Goal: Transaction & Acquisition: Purchase product/service

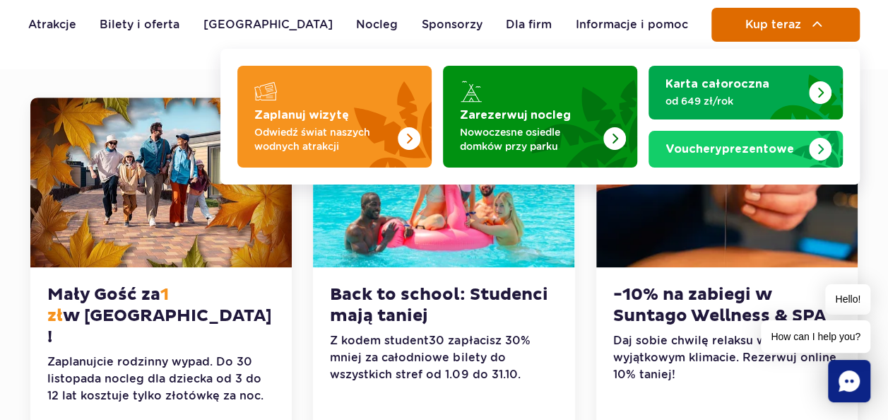
click at [763, 19] on span "Kup teraz" at bounding box center [772, 24] width 56 height 13
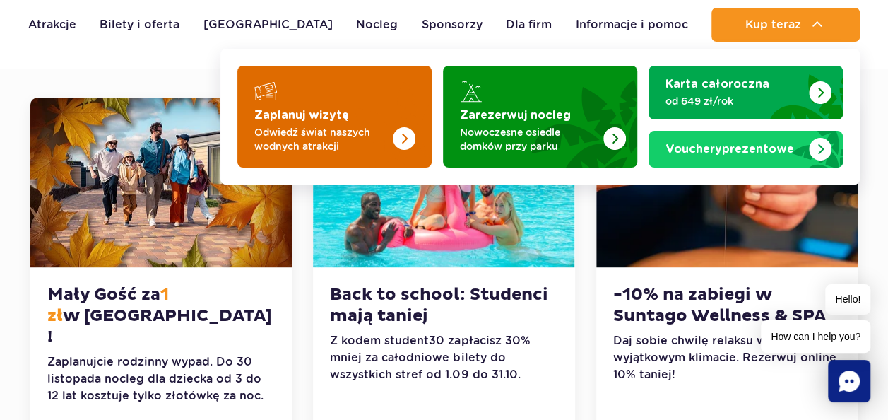
click at [278, 117] on strong "Zaplanuj wizytę" at bounding box center [301, 114] width 95 height 11
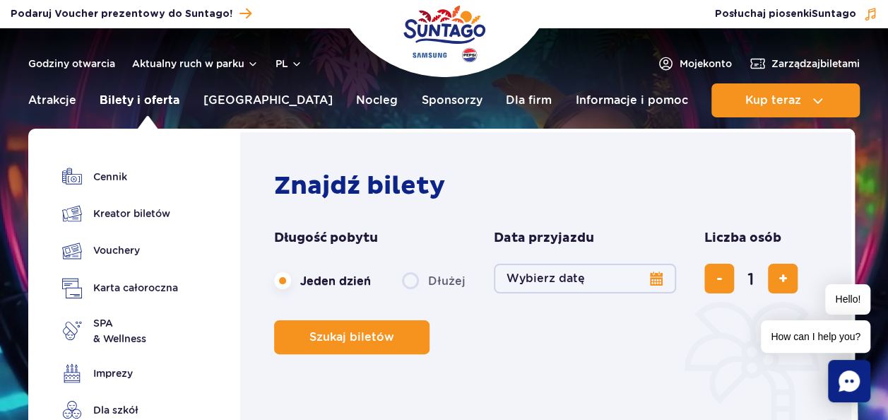
click at [161, 106] on link "Bilety i oferta" at bounding box center [140, 100] width 80 height 34
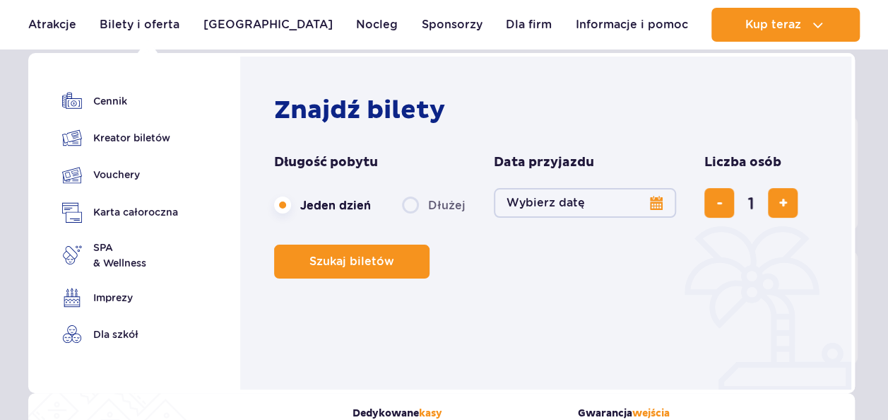
scroll to position [153, 0]
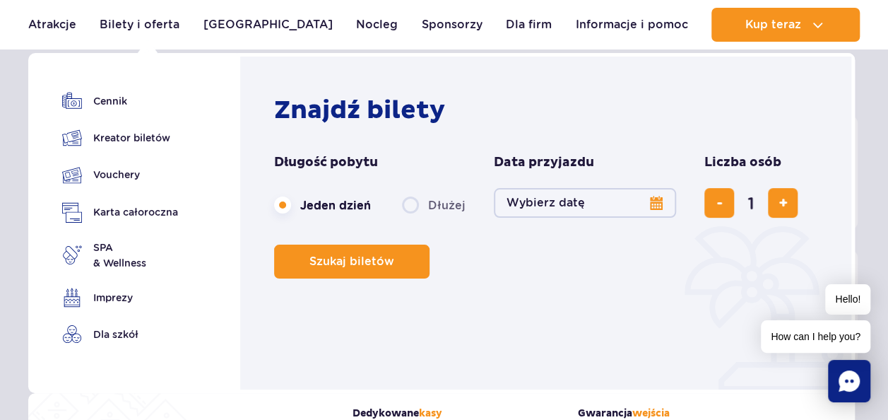
click at [651, 213] on button "Wybierz datę" at bounding box center [585, 203] width 182 height 30
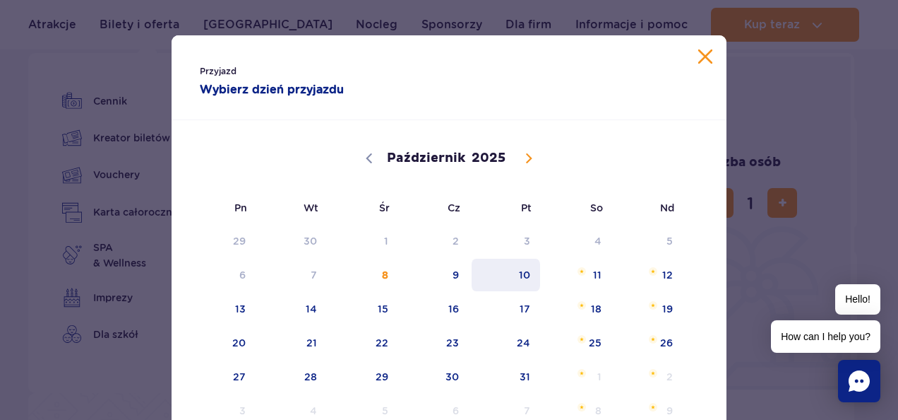
click at [513, 275] on span "10" at bounding box center [505, 274] width 71 height 32
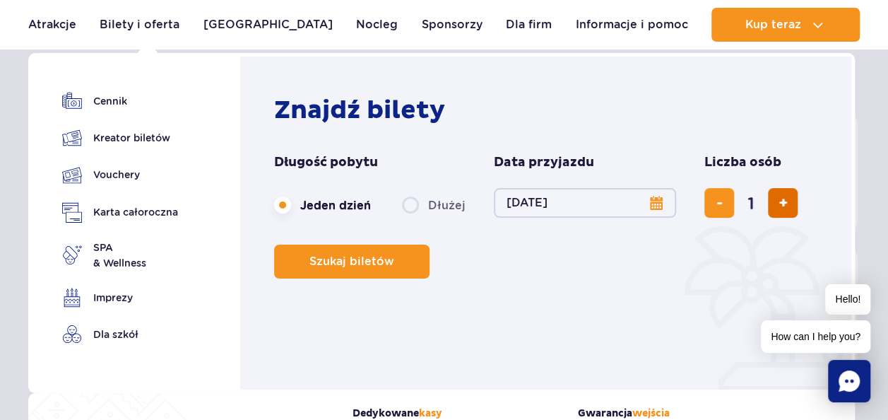
click at [768, 206] on button "dodaj bilet" at bounding box center [783, 203] width 30 height 30
type input "3"
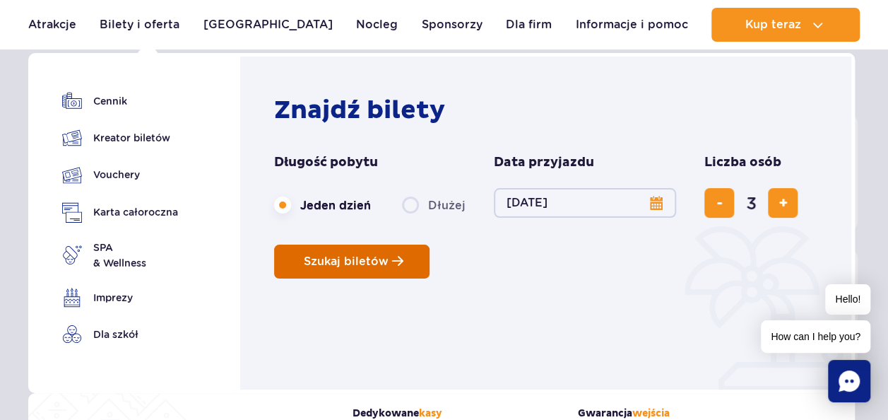
click at [332, 247] on button "Szukaj biletów" at bounding box center [351, 261] width 155 height 34
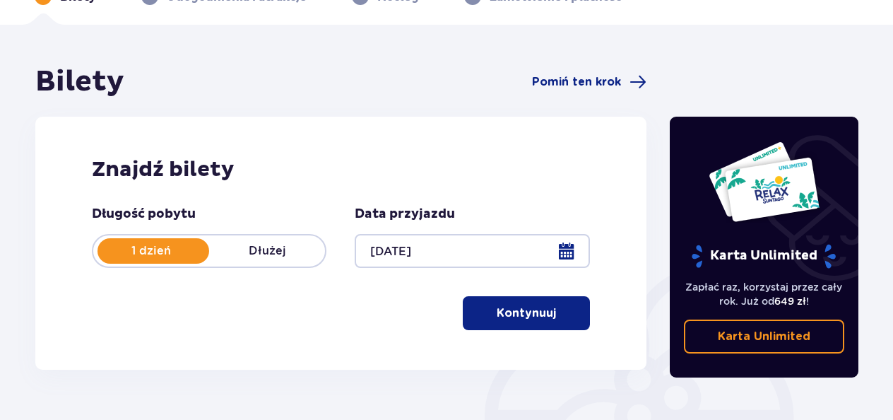
scroll to position [95, 0]
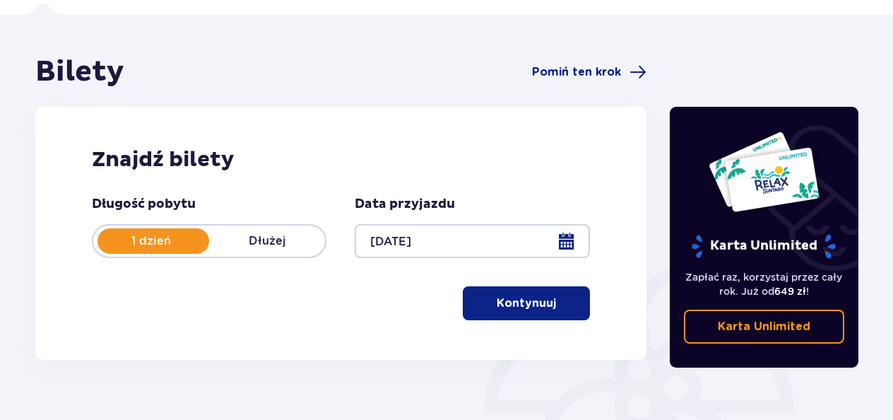
click at [514, 311] on button "Kontynuuj" at bounding box center [526, 303] width 127 height 34
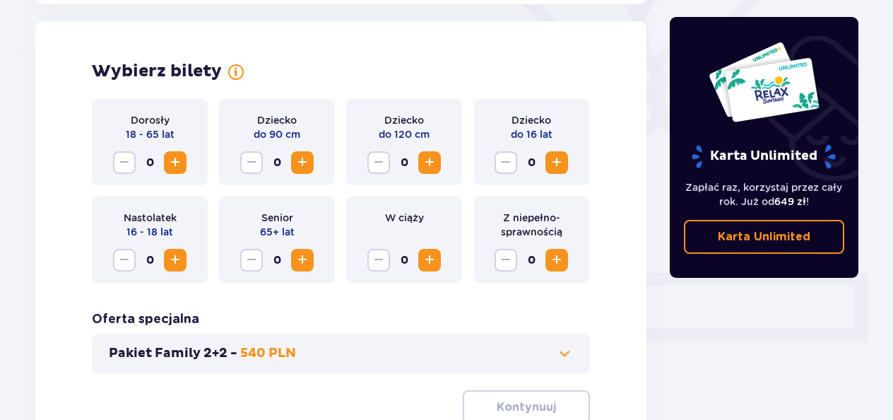
scroll to position [393, 0]
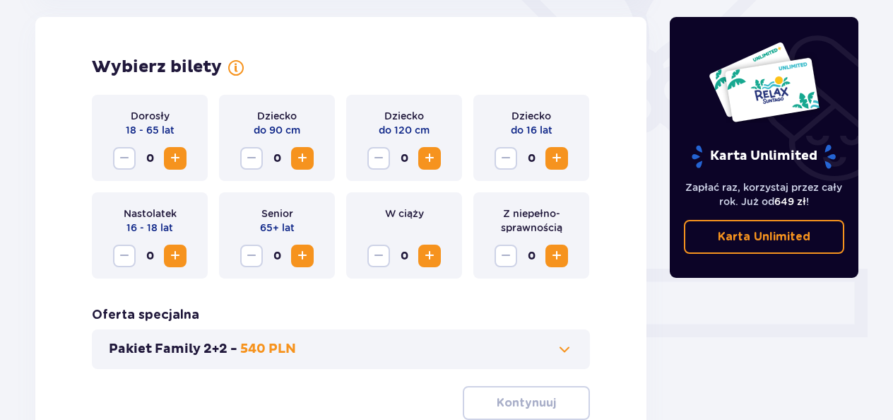
click at [174, 160] on span "Zwiększ" at bounding box center [175, 158] width 17 height 17
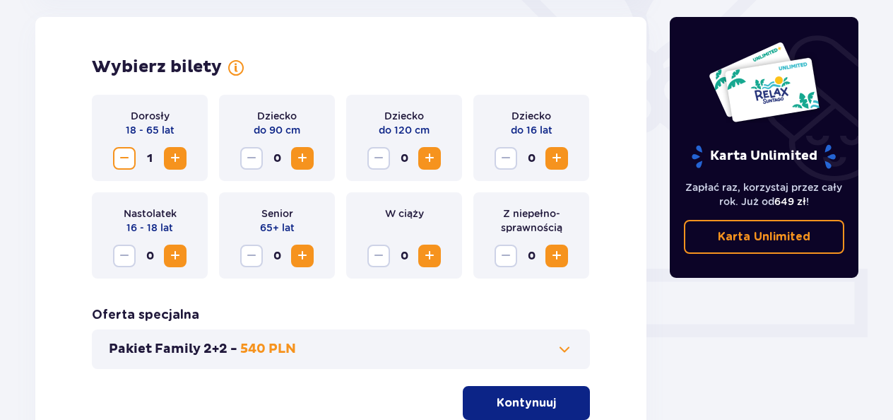
click at [174, 160] on span "Zwiększ" at bounding box center [175, 158] width 17 height 17
click at [432, 150] on span "Zwiększ" at bounding box center [429, 158] width 17 height 17
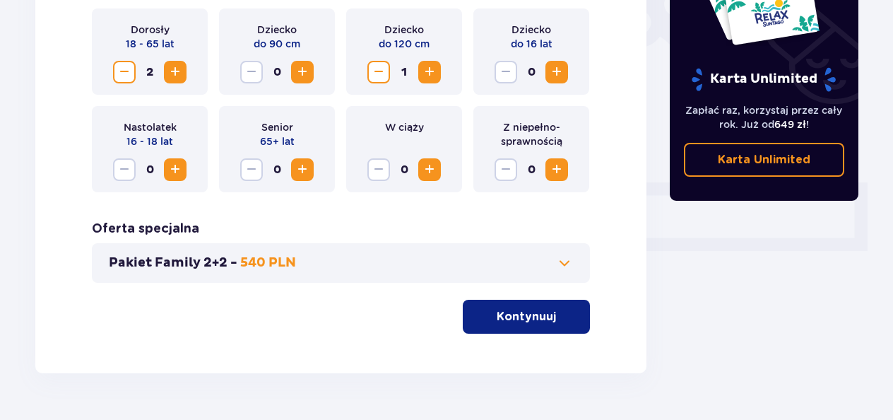
scroll to position [492, 0]
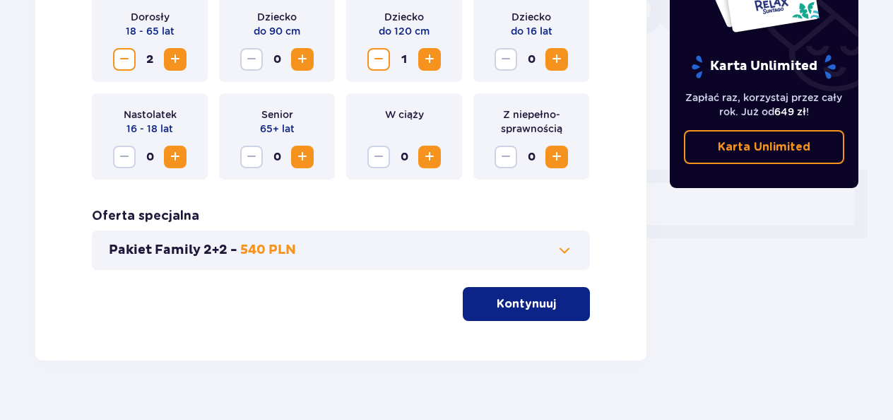
click at [537, 309] on p "Kontynuuj" at bounding box center [525, 304] width 59 height 16
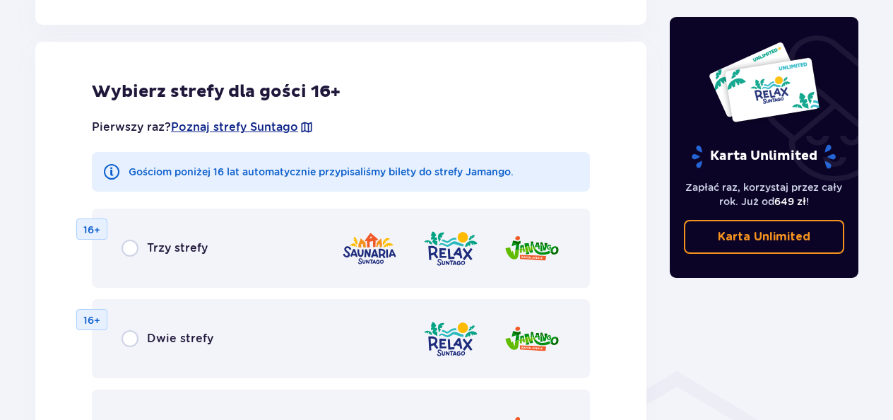
scroll to position [784, 0]
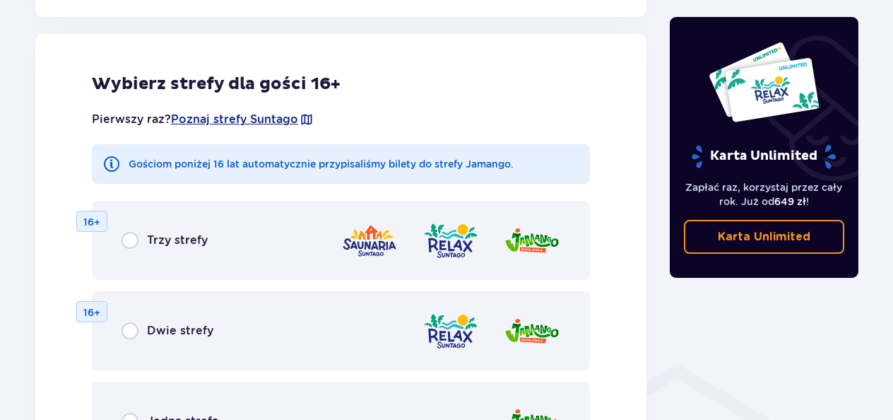
click at [141, 233] on div "Trzy strefy" at bounding box center [164, 240] width 86 height 17
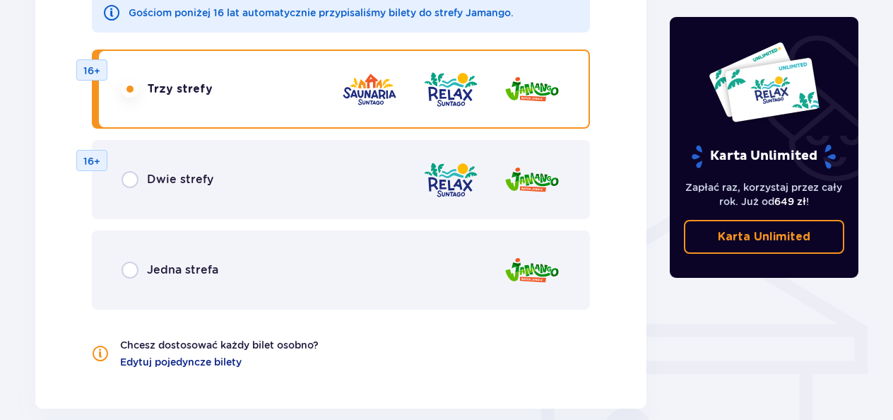
scroll to position [936, 0]
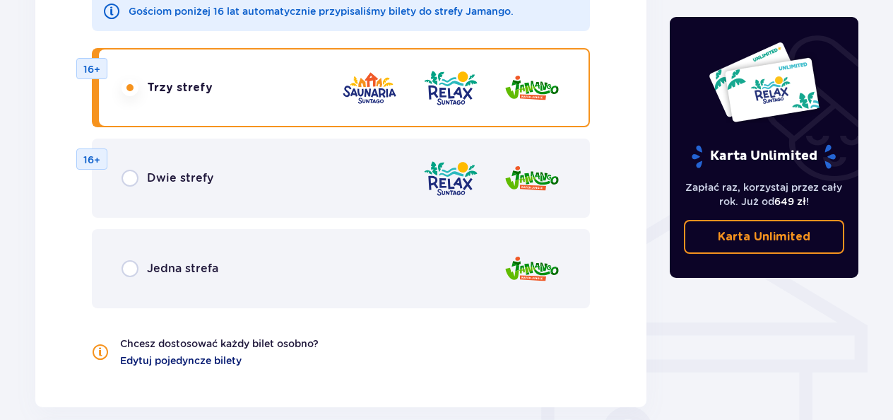
click at [232, 363] on span "Edytuj pojedyncze bilety" at bounding box center [180, 360] width 121 height 14
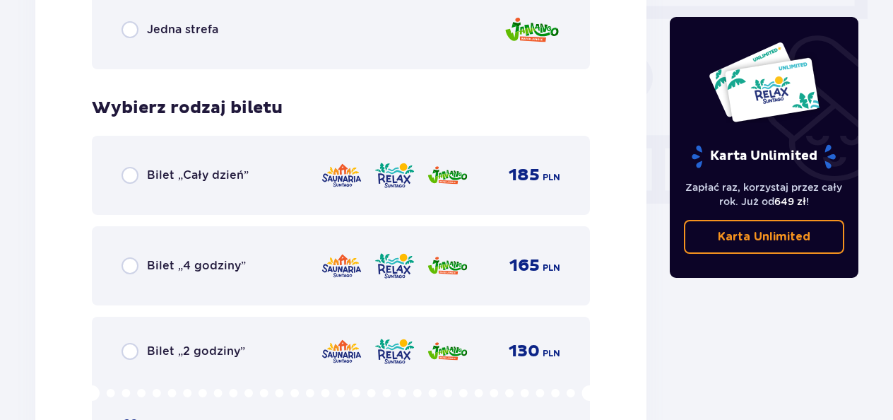
scroll to position [1290, 0]
click at [131, 174] on input "radio" at bounding box center [129, 175] width 17 height 17
radio input "true"
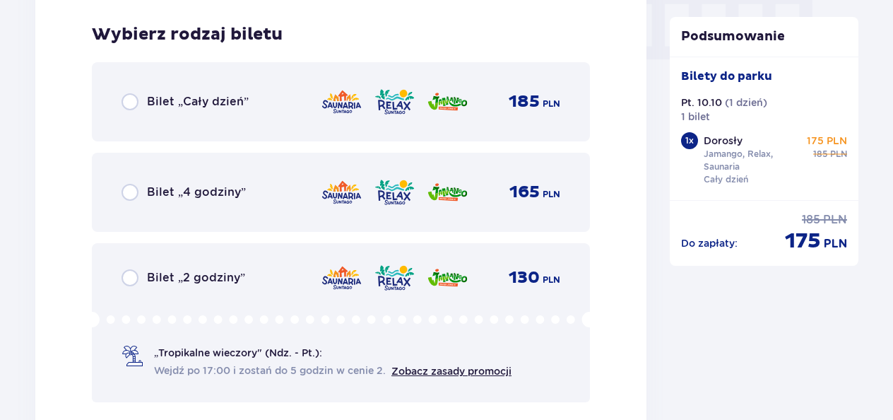
scroll to position [1429, 0]
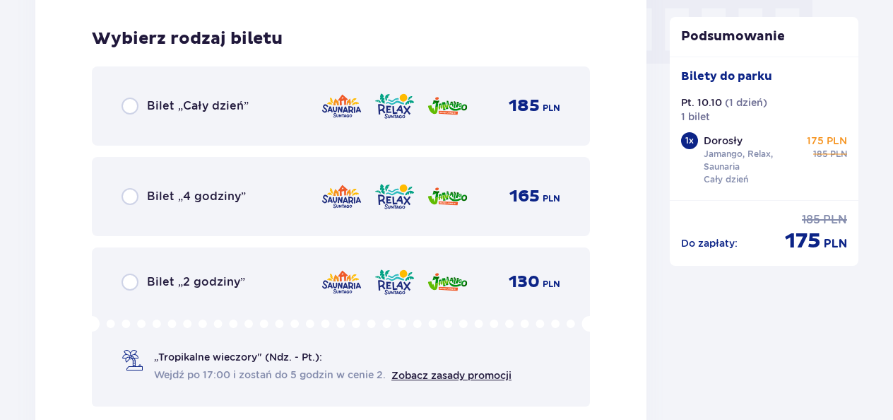
click at [288, 88] on div "Bilet „Cały dzień” 185 PLN" at bounding box center [341, 105] width 498 height 79
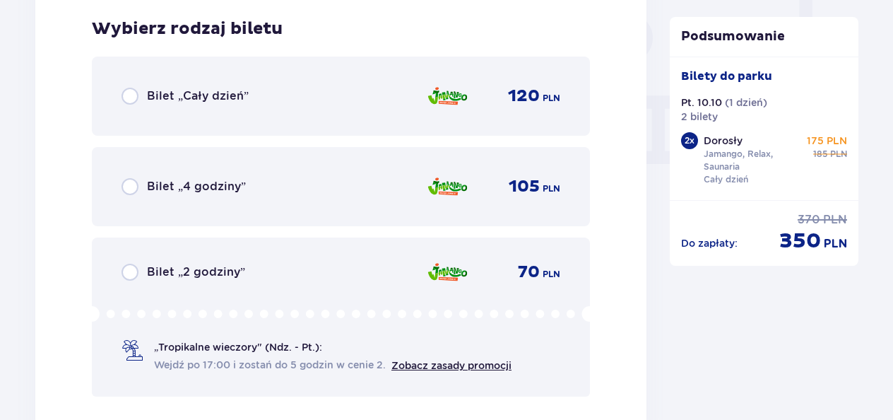
scroll to position [1327, 0]
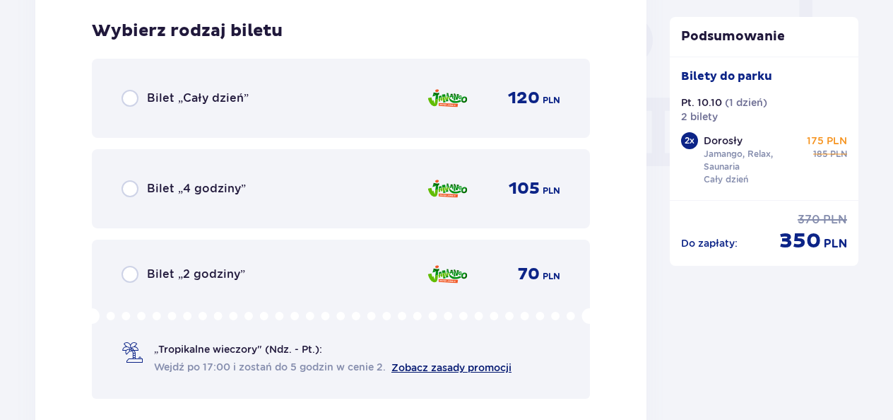
click at [436, 371] on link "Zobacz zasady promocji" at bounding box center [451, 367] width 120 height 11
click at [169, 85] on div "Bilet „Cały dzień” 120 PLN" at bounding box center [340, 98] width 439 height 30
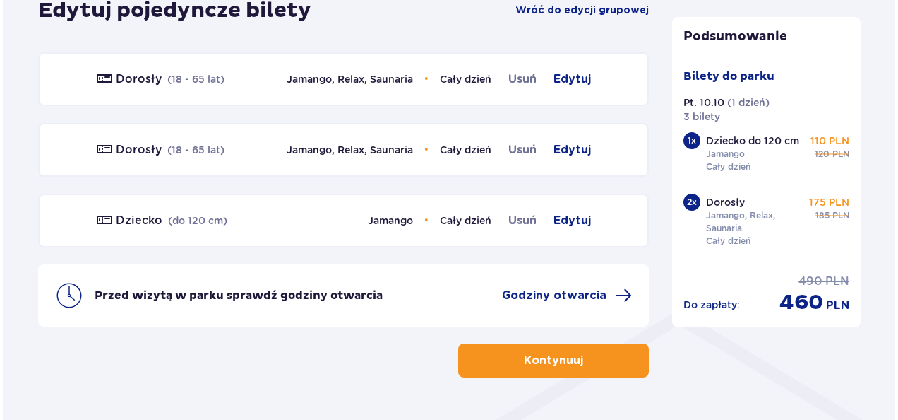
scroll to position [836, 0]
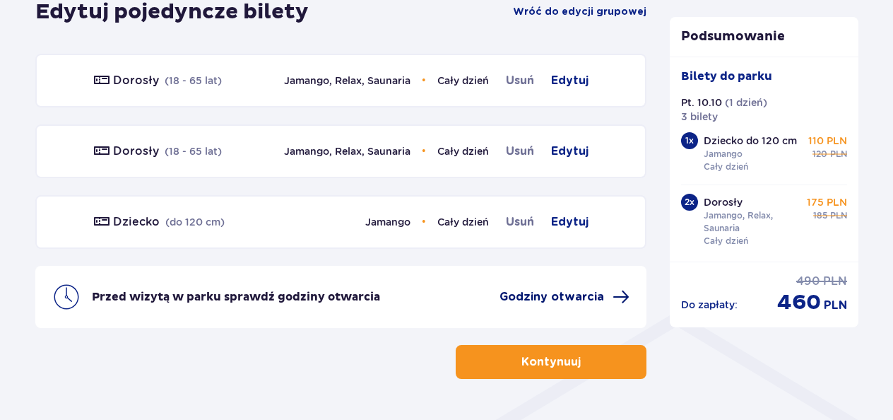
click at [523, 298] on span "Godziny otwarcia" at bounding box center [551, 297] width 105 height 16
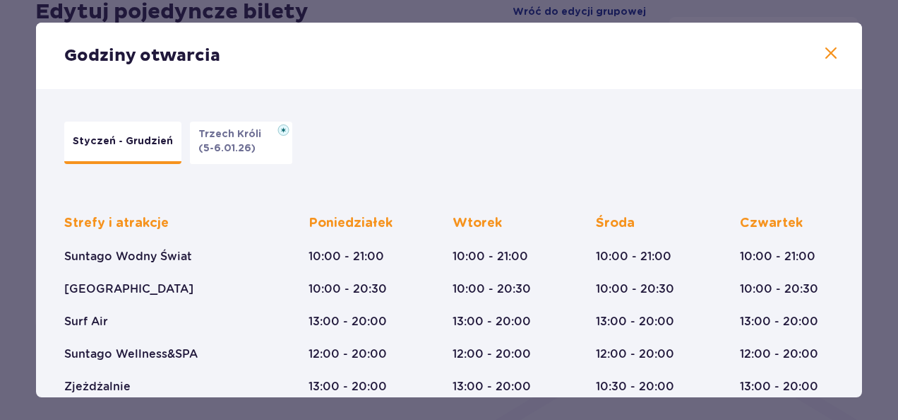
click at [823, 53] on span at bounding box center [831, 53] width 17 height 17
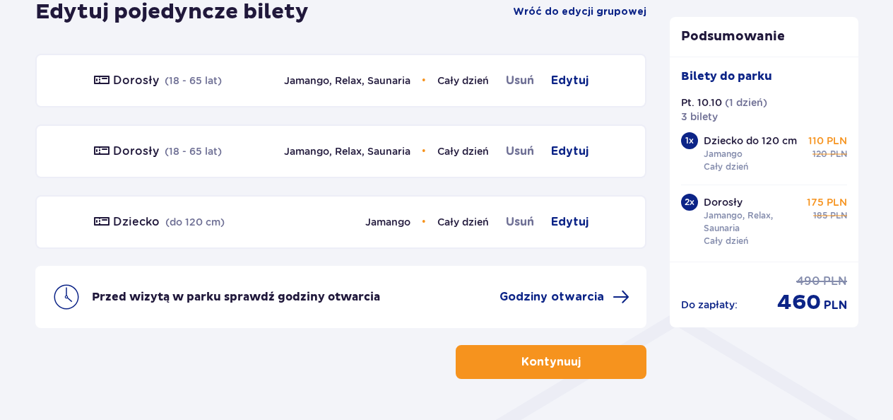
click at [538, 356] on p "Kontynuuj" at bounding box center [550, 362] width 59 height 16
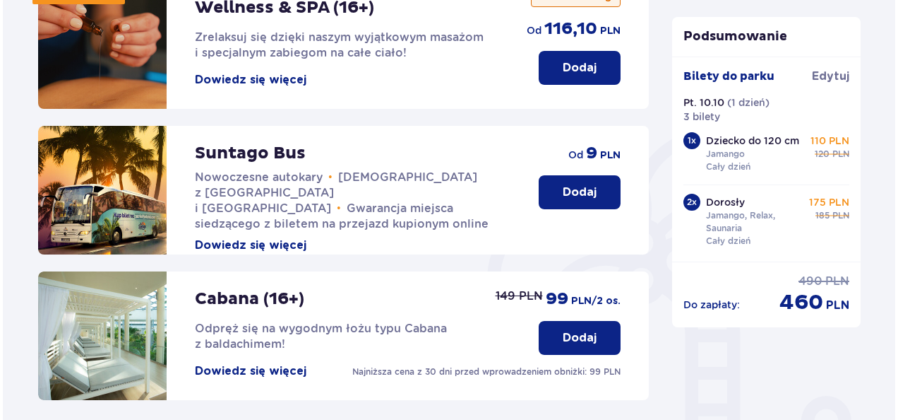
scroll to position [226, 0]
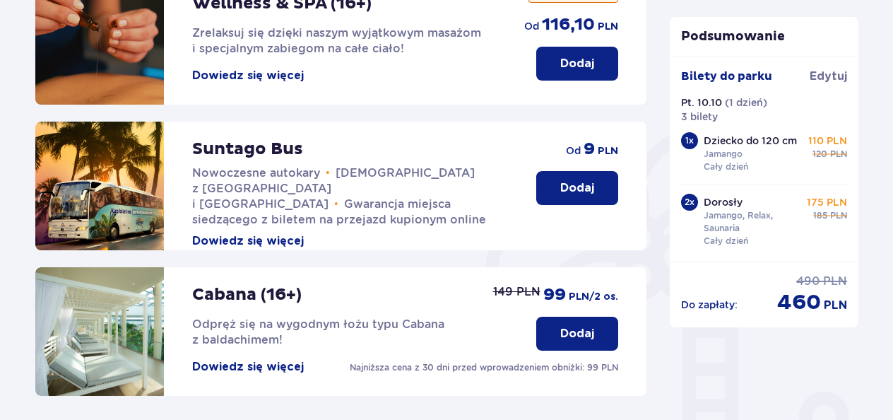
click at [287, 233] on button "Dowiedz się więcej" at bounding box center [248, 241] width 112 height 16
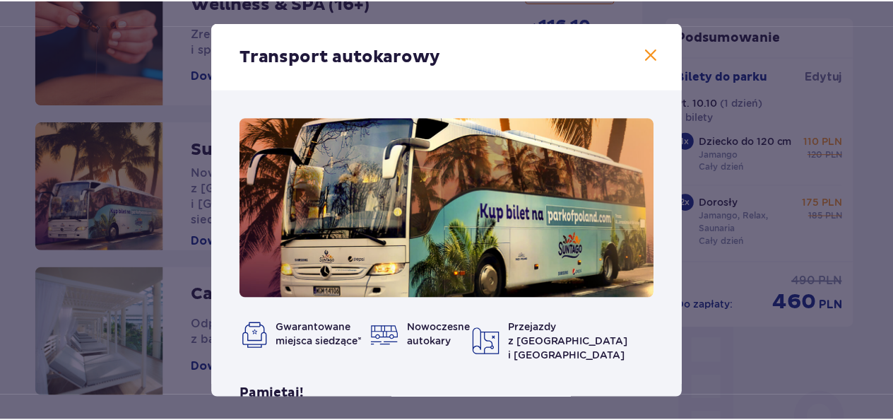
scroll to position [148, 0]
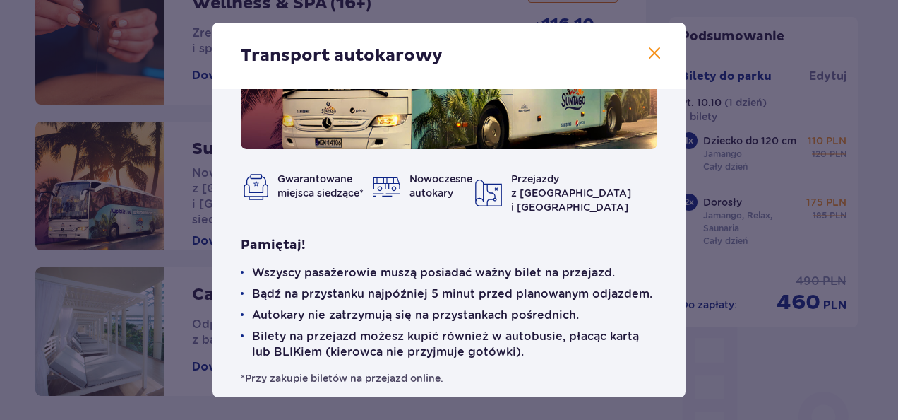
click at [647, 55] on span at bounding box center [654, 53] width 17 height 17
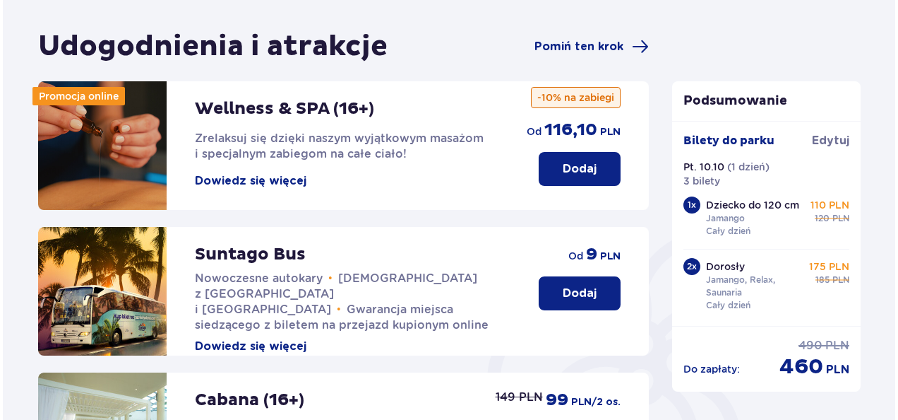
scroll to position [121, 0]
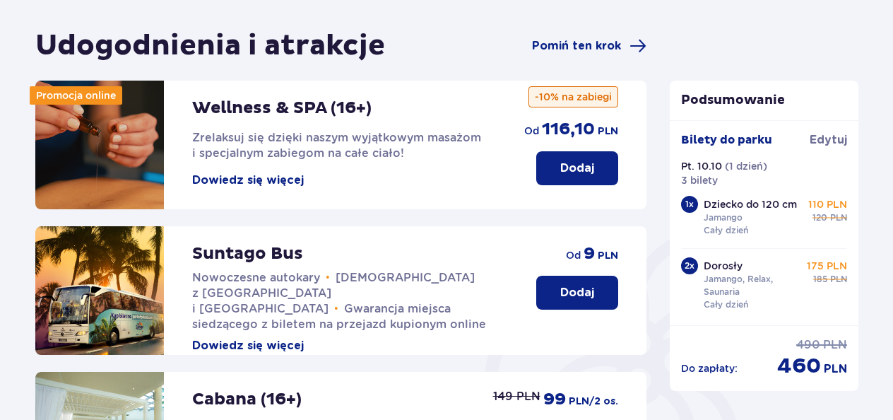
click at [222, 338] on button "Dowiedz się więcej" at bounding box center [248, 346] width 112 height 16
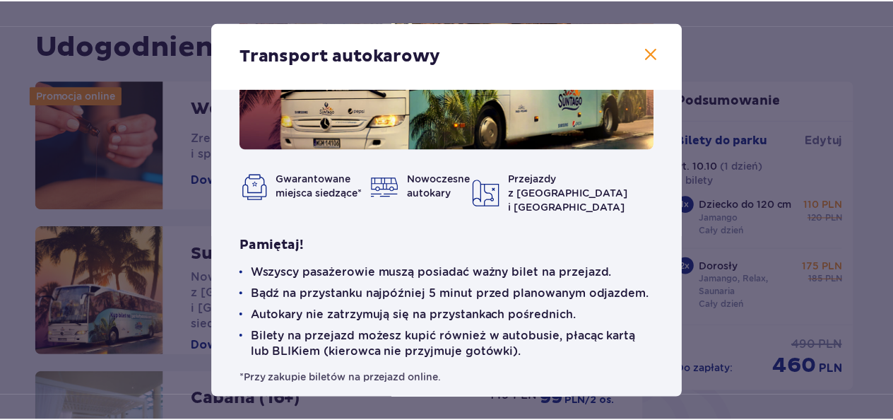
scroll to position [148, 0]
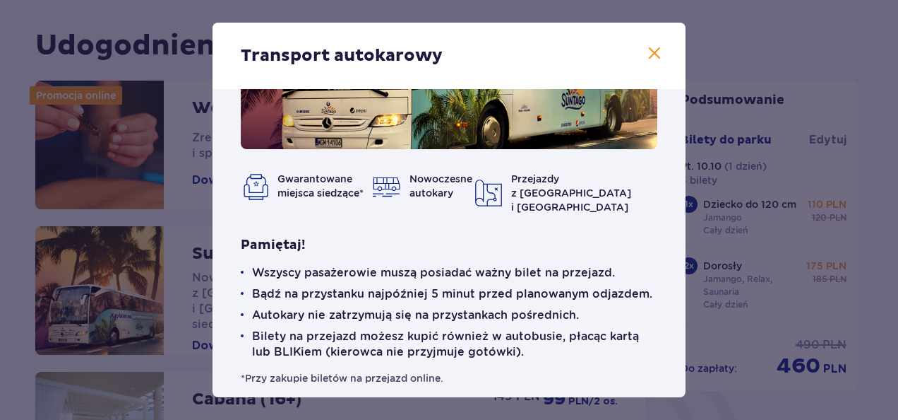
click at [646, 46] on span at bounding box center [654, 53] width 17 height 17
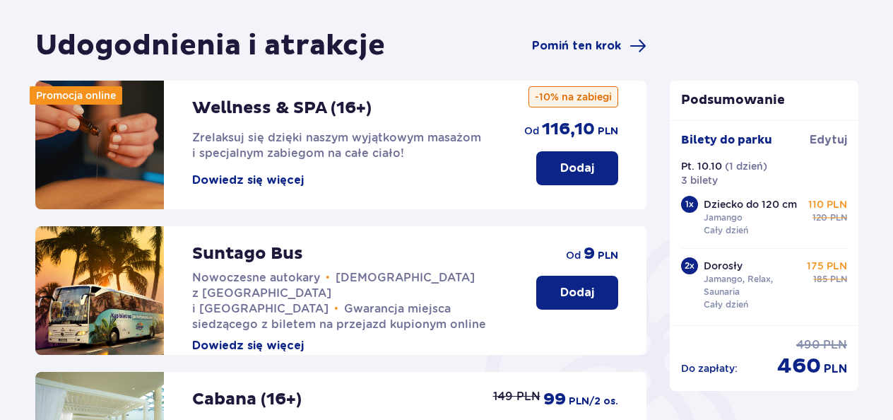
click at [586, 281] on button "Dodaj" at bounding box center [577, 292] width 82 height 34
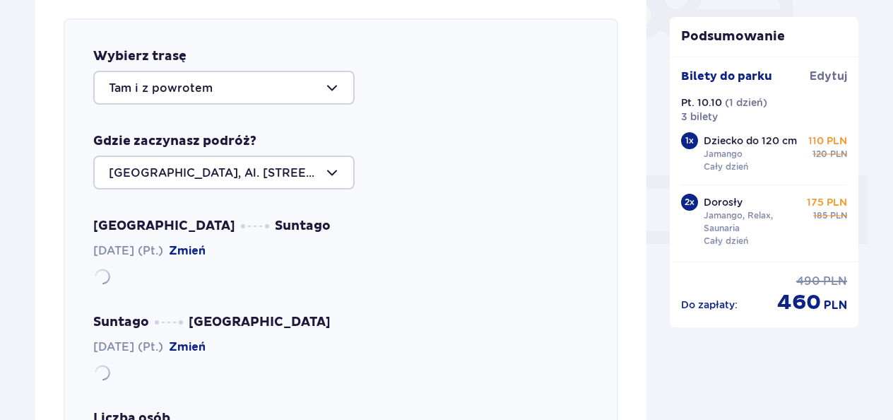
scroll to position [487, 0]
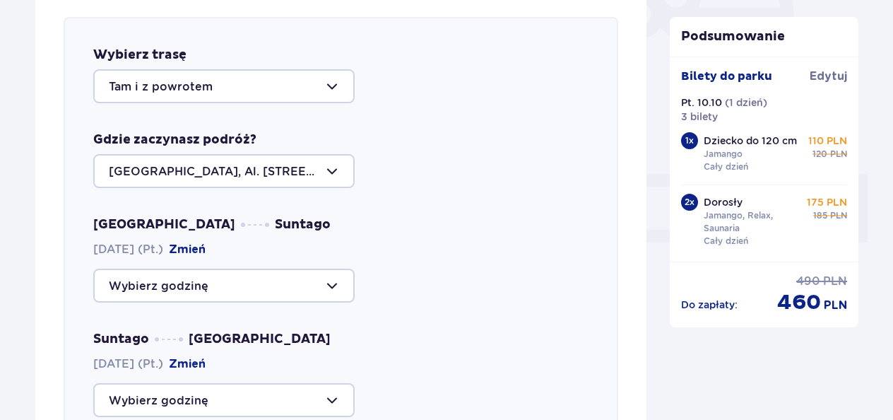
click at [275, 95] on div at bounding box center [223, 86] width 261 height 34
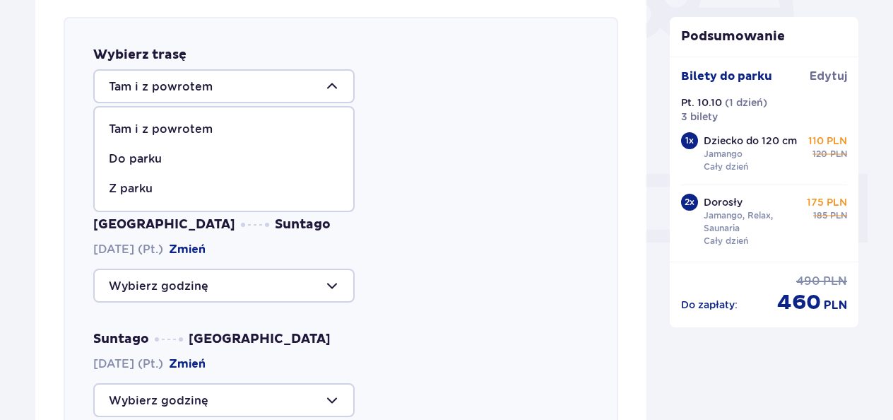
click at [258, 127] on div "Tam i z powrotem" at bounding box center [224, 129] width 230 height 16
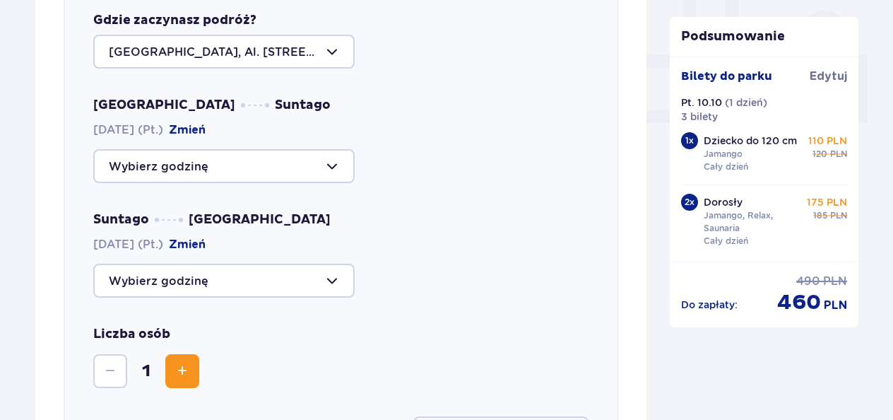
scroll to position [607, 0]
click at [317, 165] on div at bounding box center [223, 165] width 261 height 34
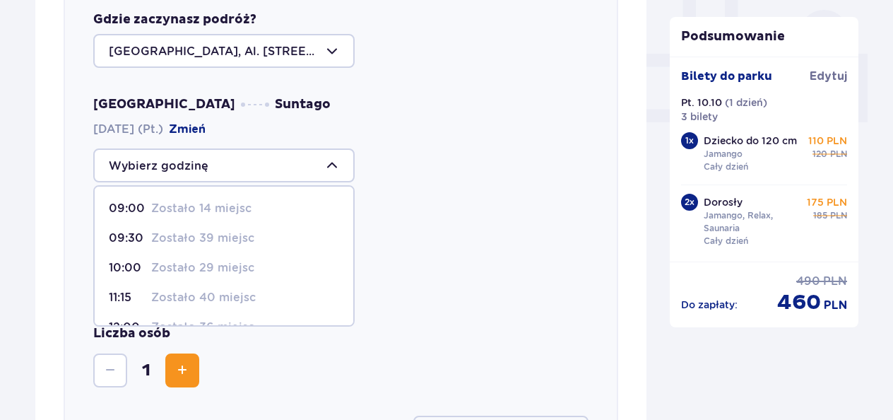
click at [264, 266] on div "10:00 Zostało 29 miejsc" at bounding box center [224, 268] width 230 height 16
type input "10:00"
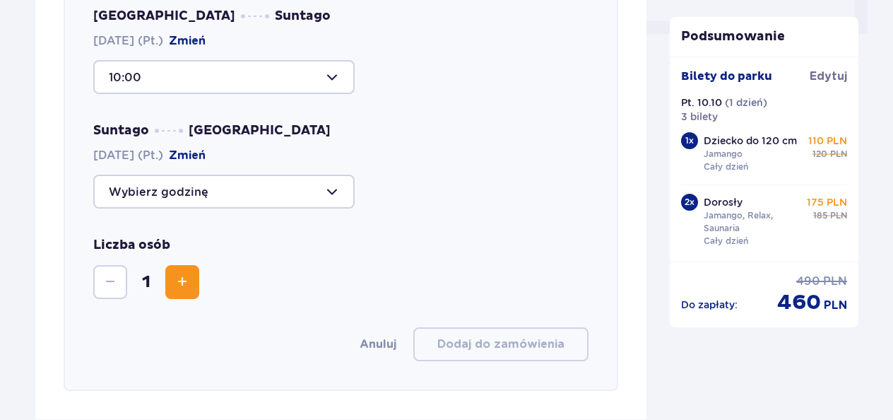
scroll to position [706, 0]
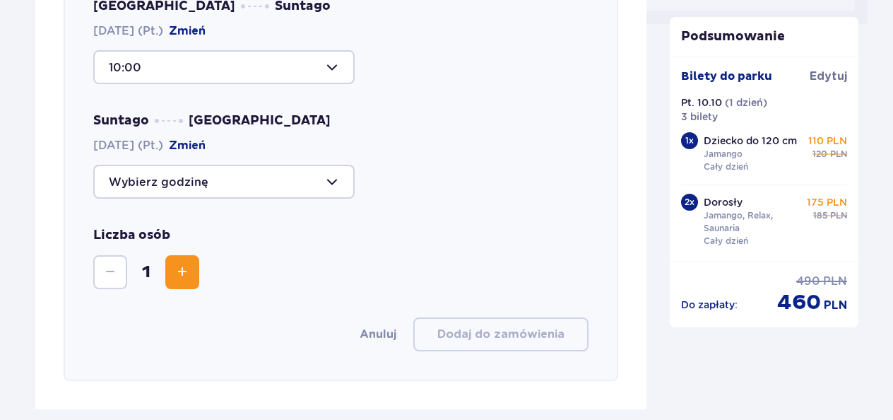
click at [314, 181] on div at bounding box center [223, 182] width 261 height 34
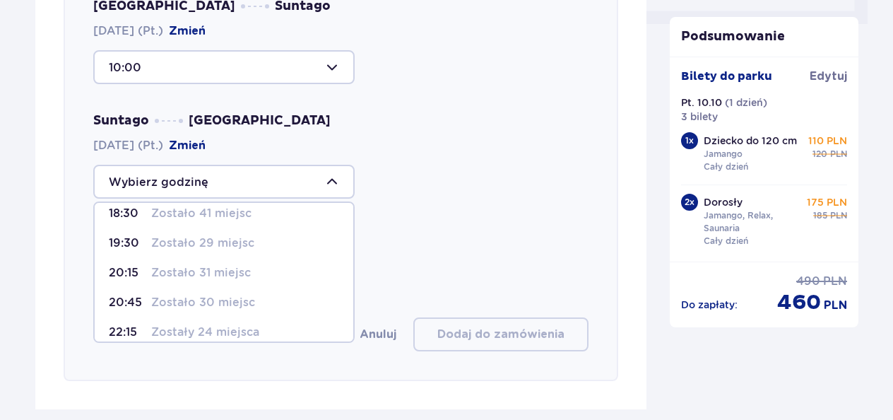
scroll to position [111, 0]
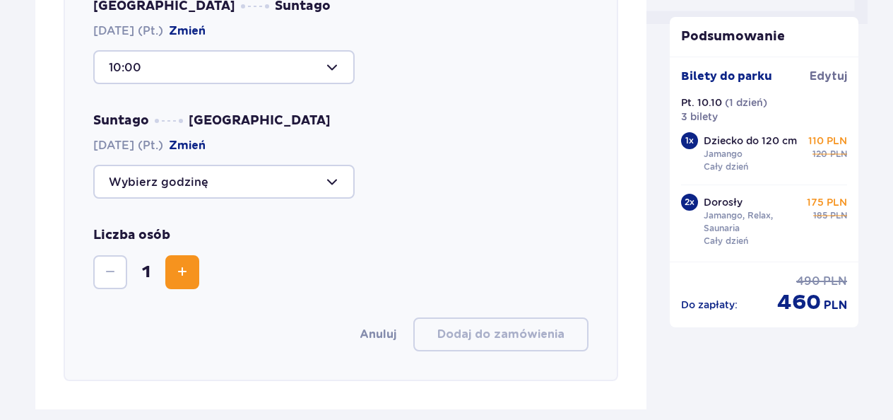
click at [453, 166] on div at bounding box center [340, 182] width 495 height 34
click at [188, 273] on span "Zwiększ" at bounding box center [182, 271] width 17 height 17
click at [271, 167] on div at bounding box center [223, 182] width 261 height 34
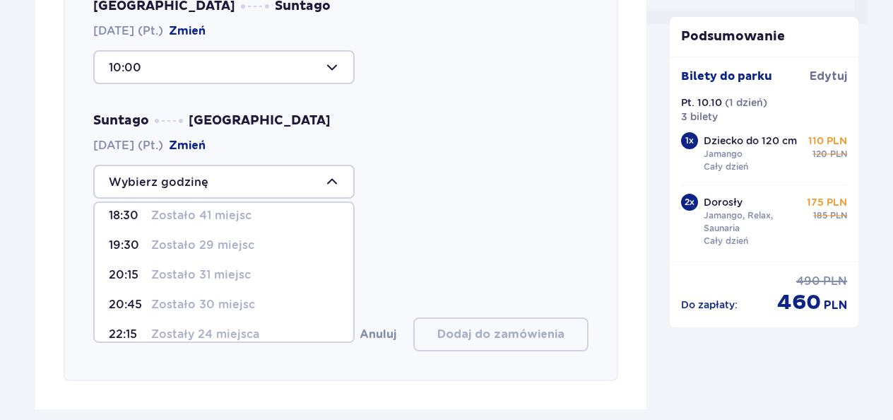
scroll to position [100, 0]
click at [236, 270] on p "Zostało 31 miejsc" at bounding box center [201, 274] width 100 height 16
type input "20:15"
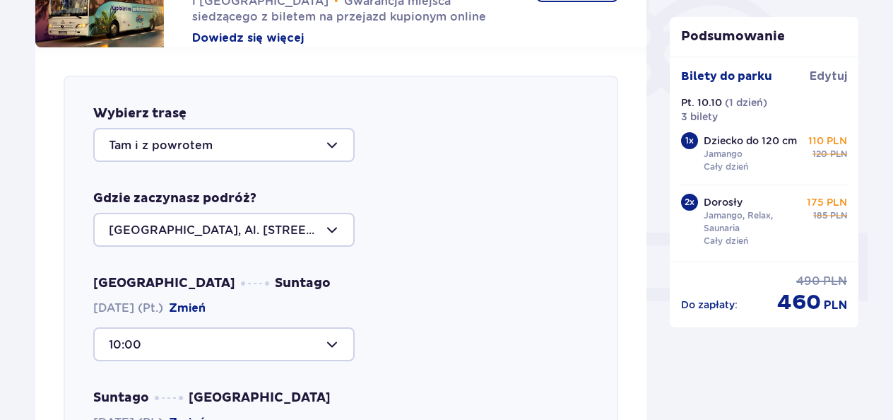
scroll to position [425, 0]
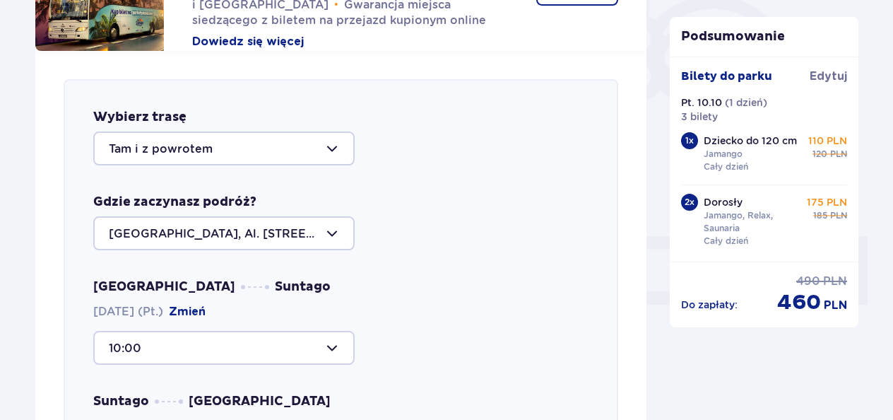
click at [339, 248] on div at bounding box center [223, 233] width 261 height 34
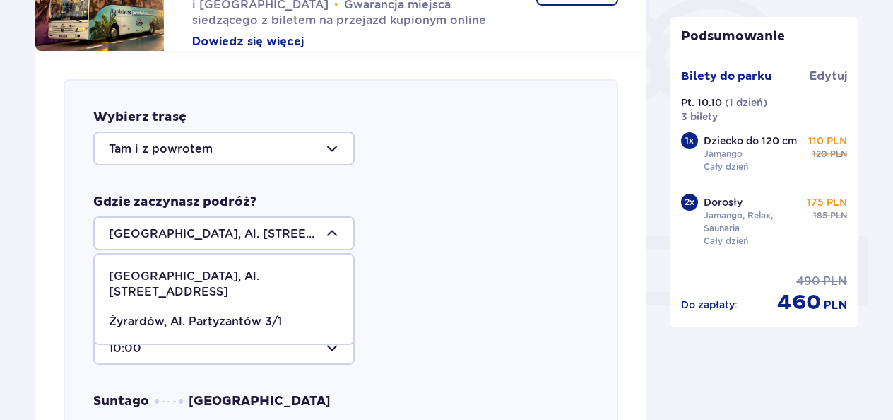
click at [280, 314] on div "Żyrardów, Al. Partyzantów 3/1" at bounding box center [224, 322] width 230 height 16
type input "Żyrardów, Al. Partyzantów 3/1"
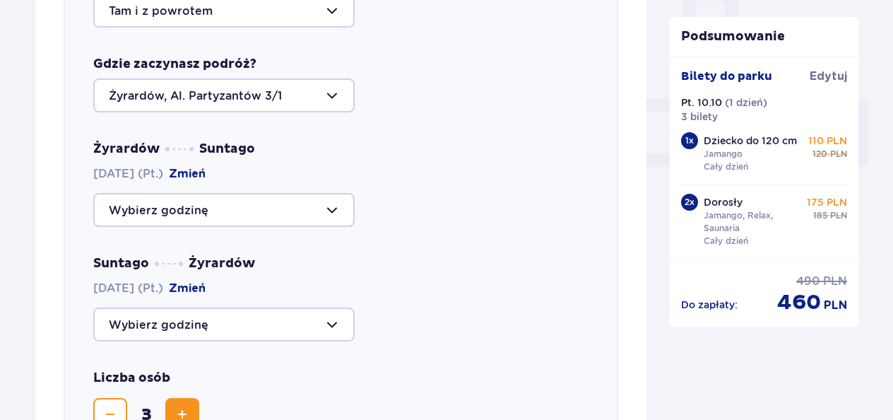
scroll to position [564, 0]
click at [326, 211] on div at bounding box center [223, 209] width 261 height 34
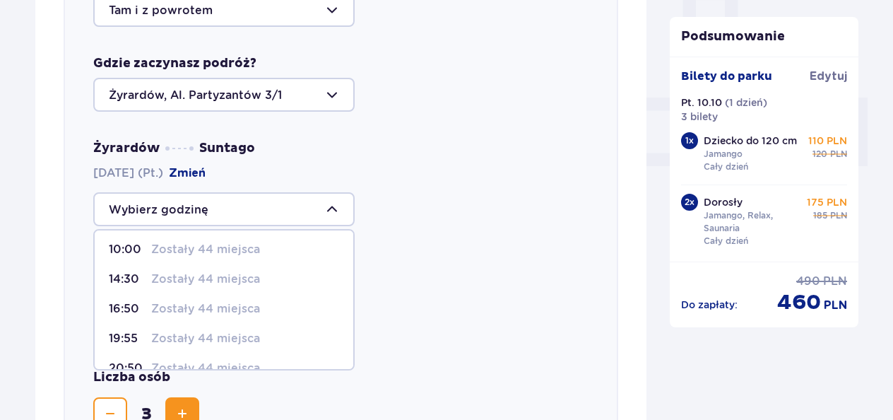
scroll to position [35, 0]
click at [249, 278] on p "Zostały 44 miejsca" at bounding box center [205, 276] width 109 height 16
type input "10:00"
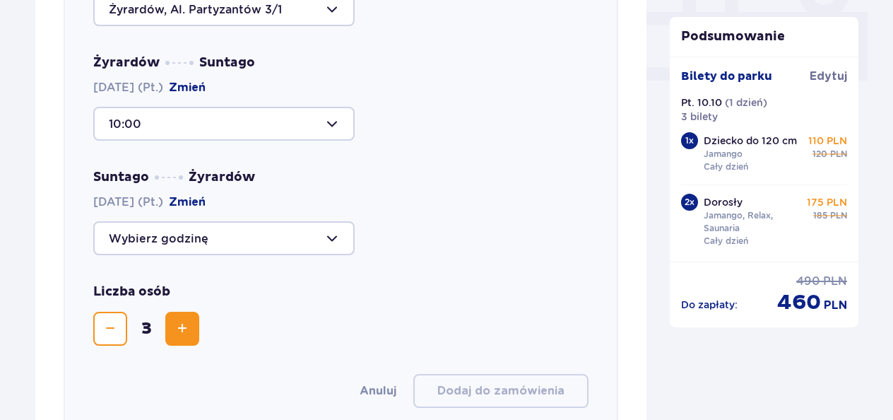
scroll to position [654, 0]
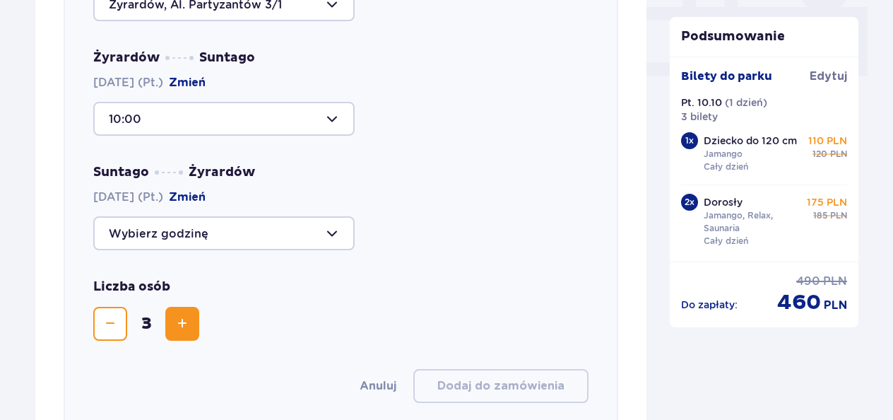
click at [319, 234] on div at bounding box center [223, 233] width 261 height 34
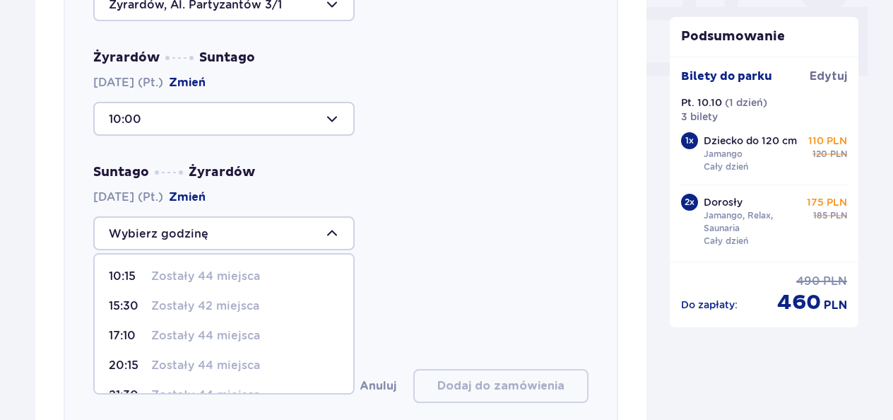
scroll to position [54, 0]
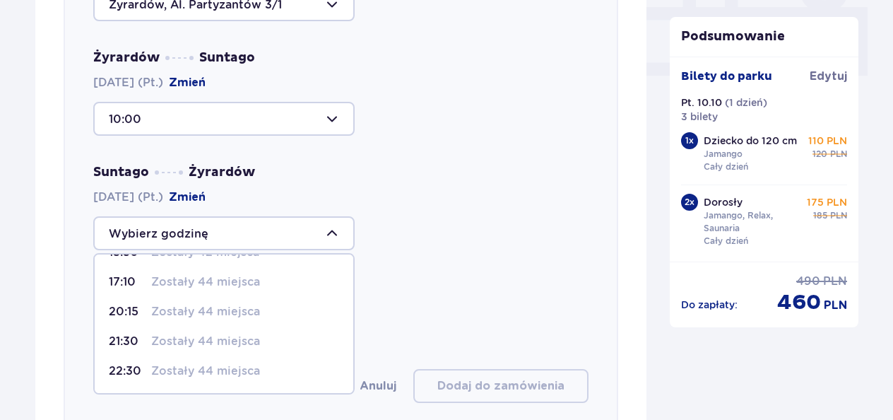
click at [285, 340] on div "21:30 Zostały 44 miejsca" at bounding box center [224, 341] width 230 height 16
type input "21:30"
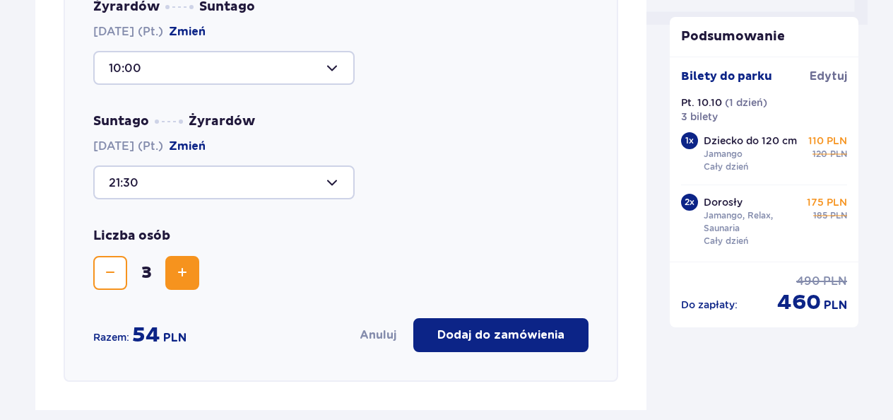
scroll to position [702, 0]
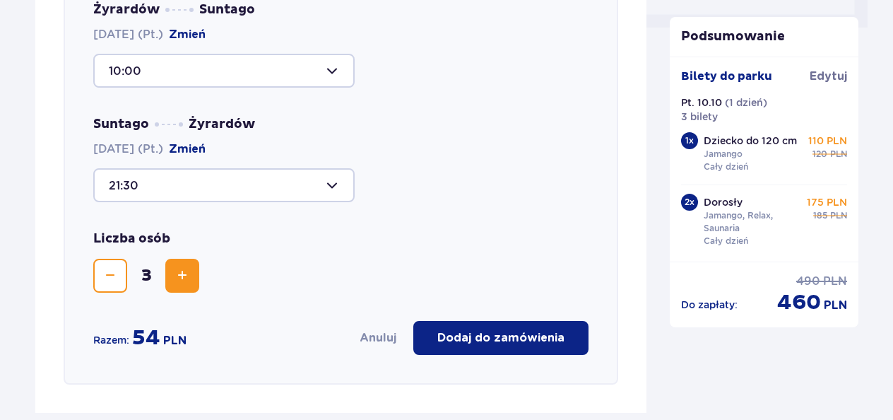
click at [378, 333] on button "Anuluj" at bounding box center [377, 338] width 37 height 16
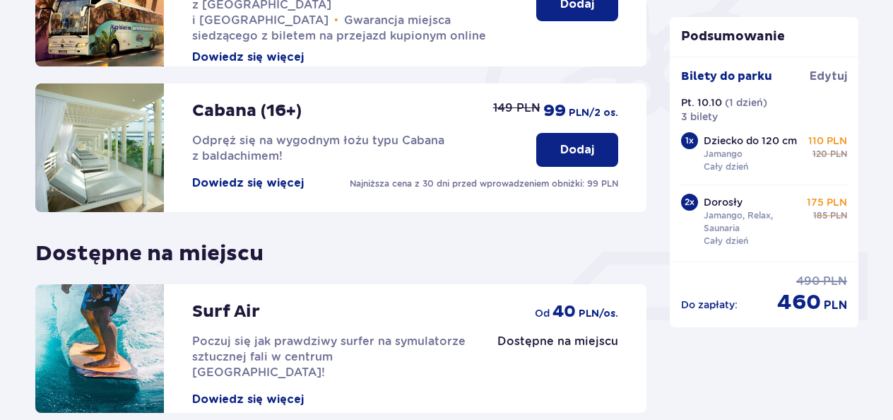
scroll to position [538, 0]
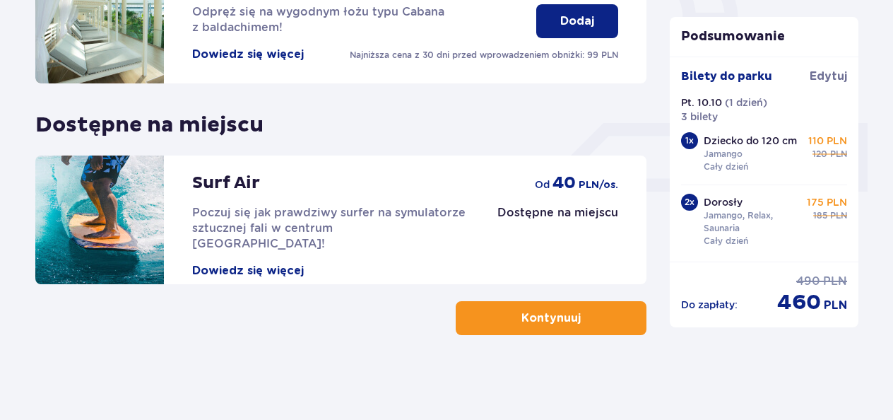
click at [496, 331] on button "Kontynuuj" at bounding box center [551, 318] width 191 height 34
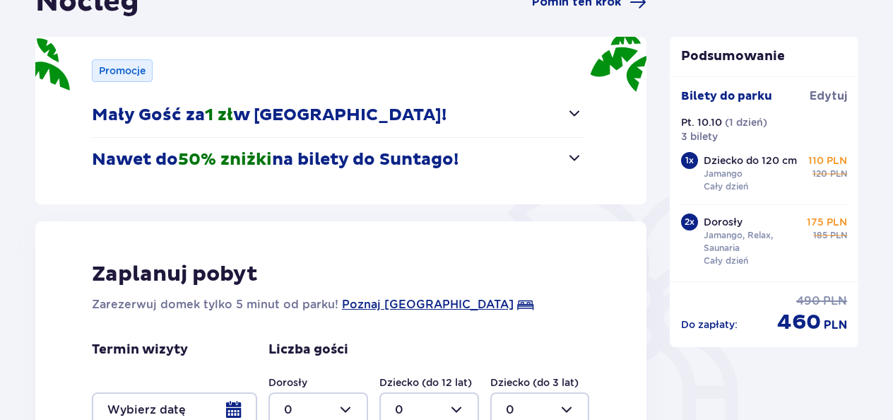
scroll to position [165, 0]
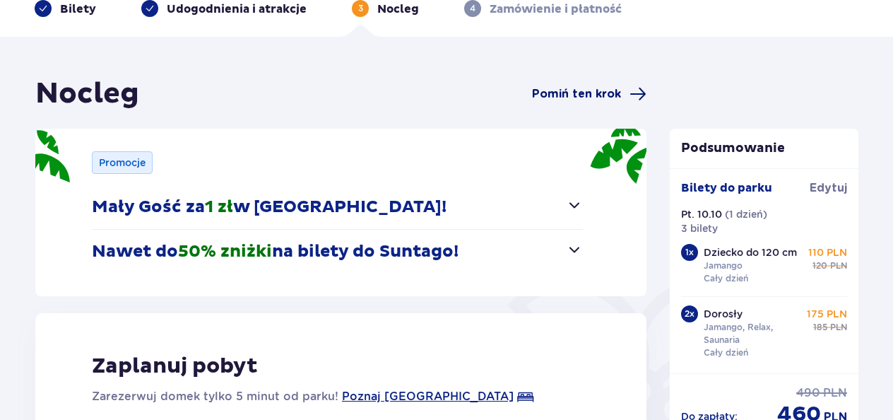
click at [600, 90] on span "Pomiń ten krok" at bounding box center [576, 94] width 89 height 16
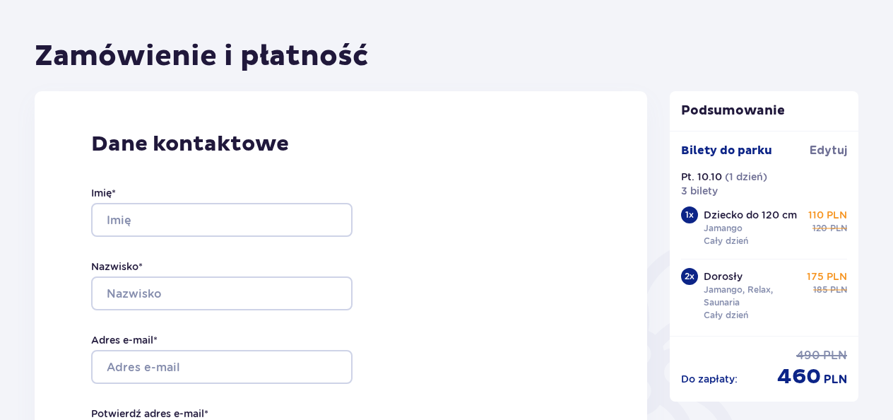
scroll to position [112, 0]
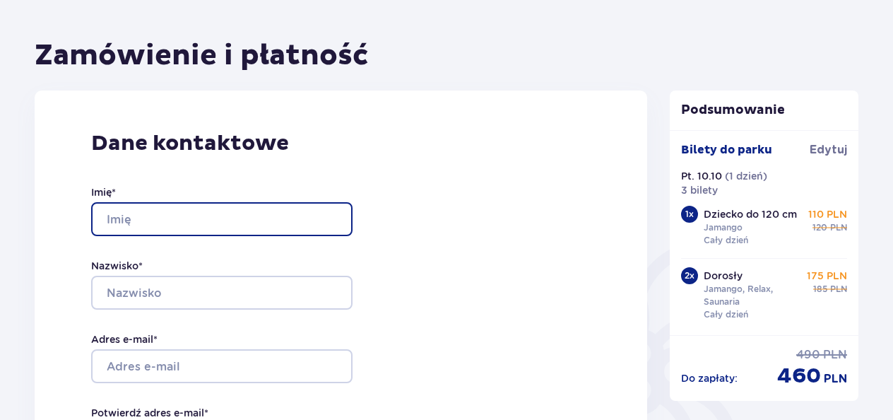
click at [224, 213] on input "Imię *" at bounding box center [221, 219] width 261 height 34
type input "Monika"
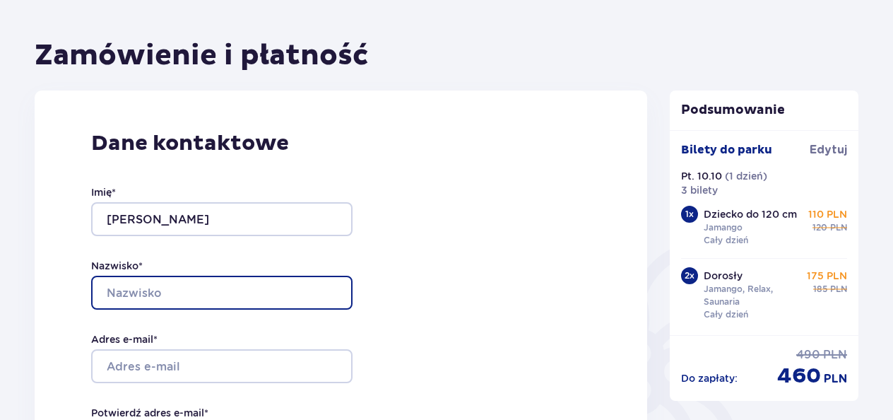
type input "Majewska"
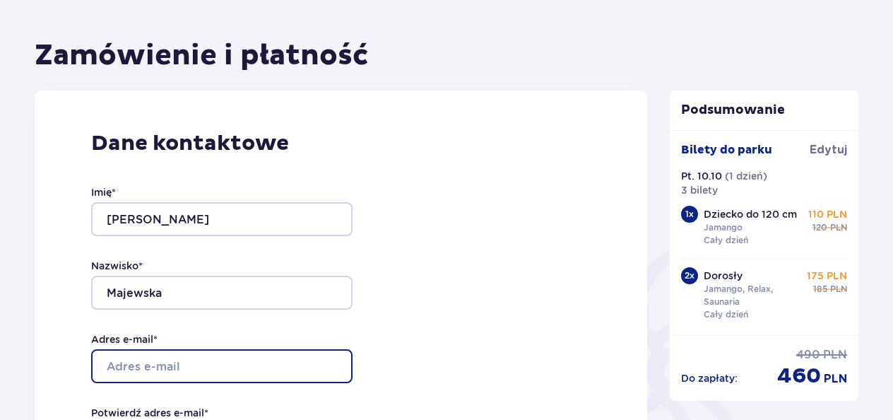
type input "majka9225@gmail.com"
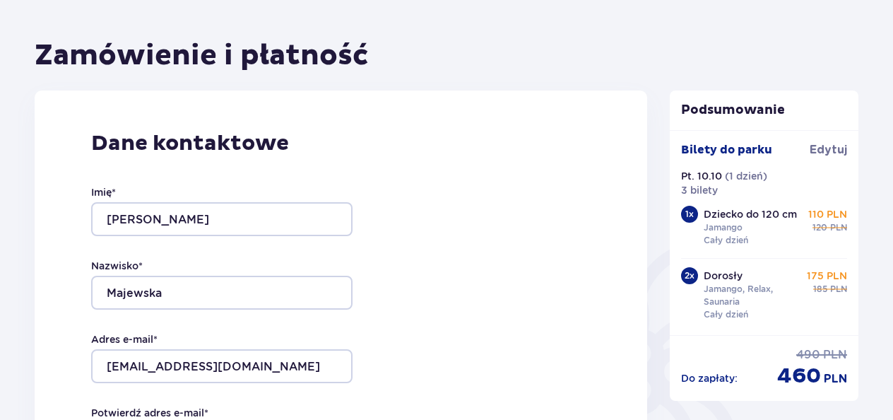
type input "majka9225@gmail.com"
type input "07852186243"
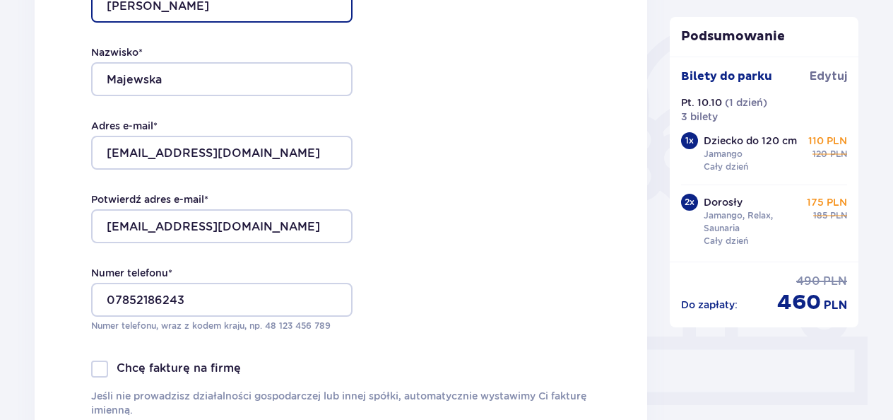
scroll to position [335, 0]
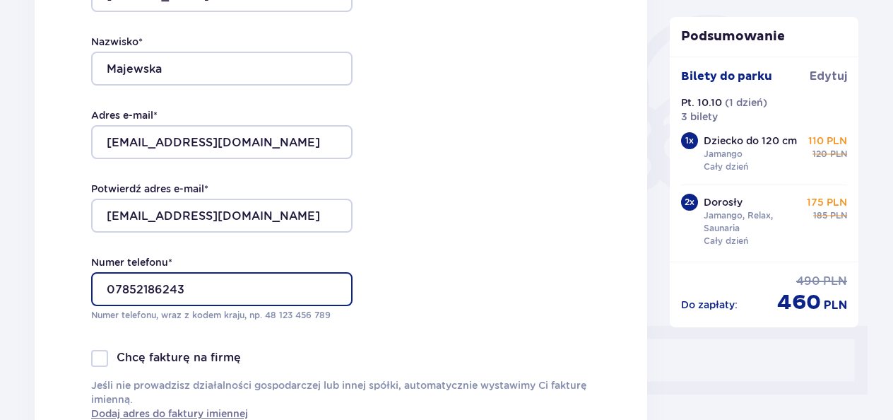
click at [112, 285] on input "07852186243" at bounding box center [221, 289] width 261 height 34
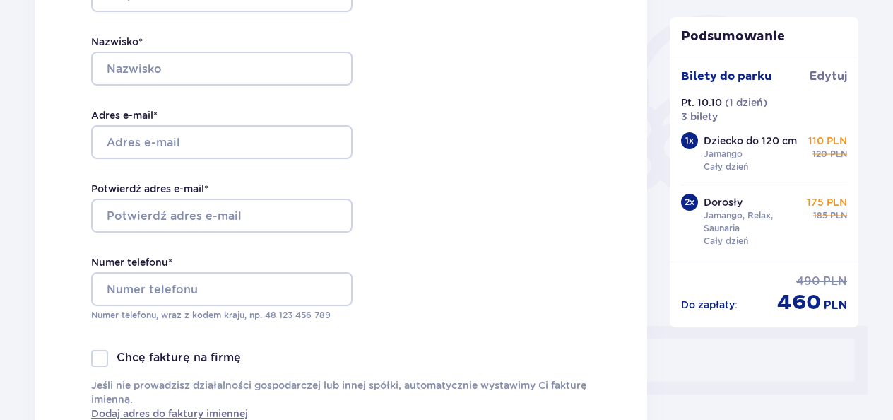
click at [147, 32] on div "Imię * Nazwisko * Adres e-mail * Potwierdź adres e-mail * Numer telefonu * Nume…" at bounding box center [221, 141] width 261 height 417
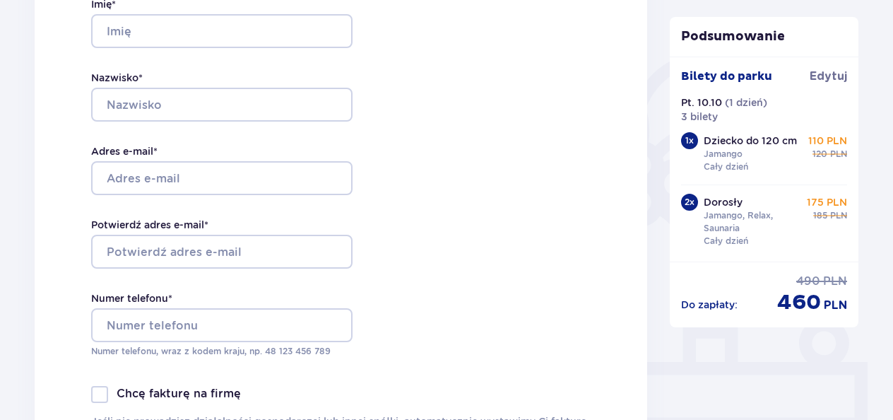
scroll to position [297, 0]
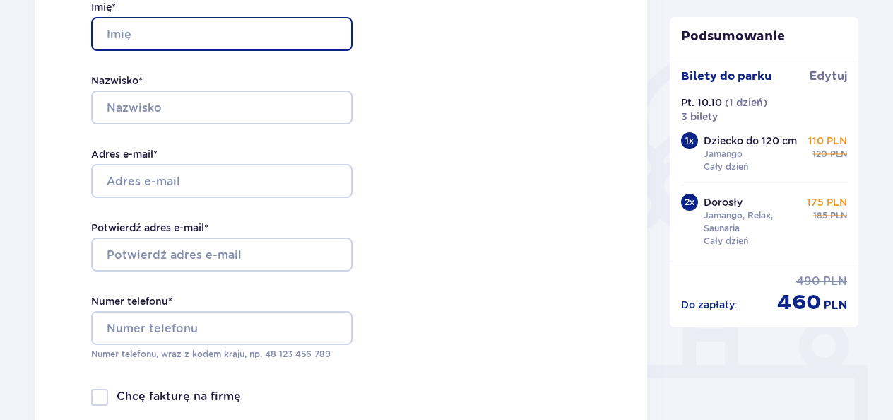
click at [147, 32] on input "Imię *" at bounding box center [221, 34] width 261 height 34
type input "Monika"
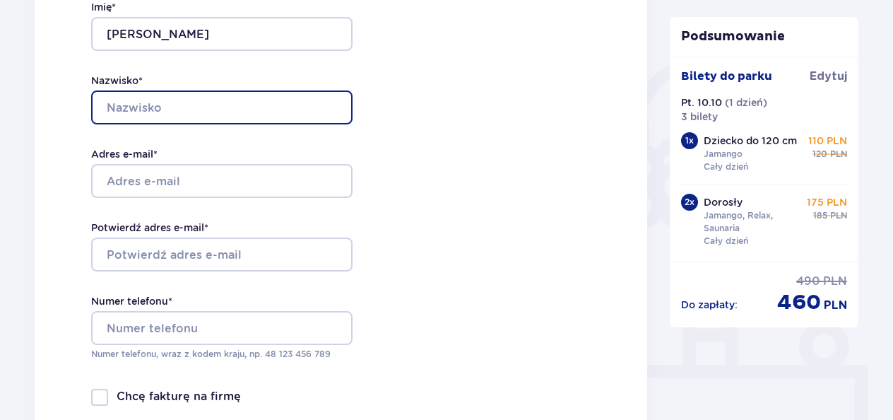
type input "Majewska"
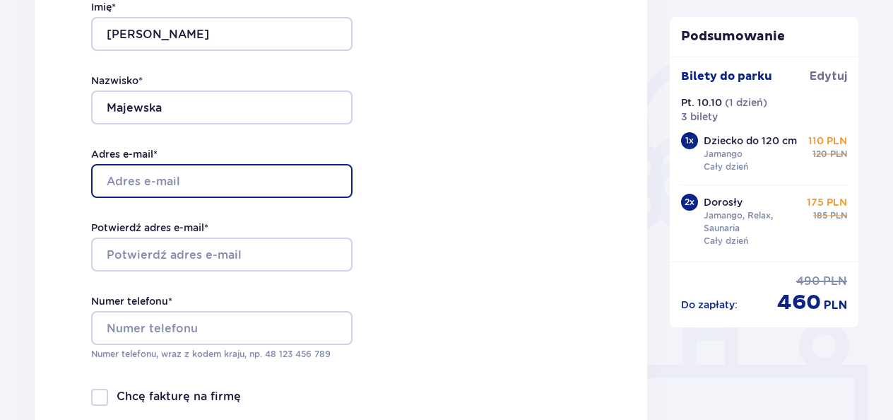
type input "majka9225@gmail.com"
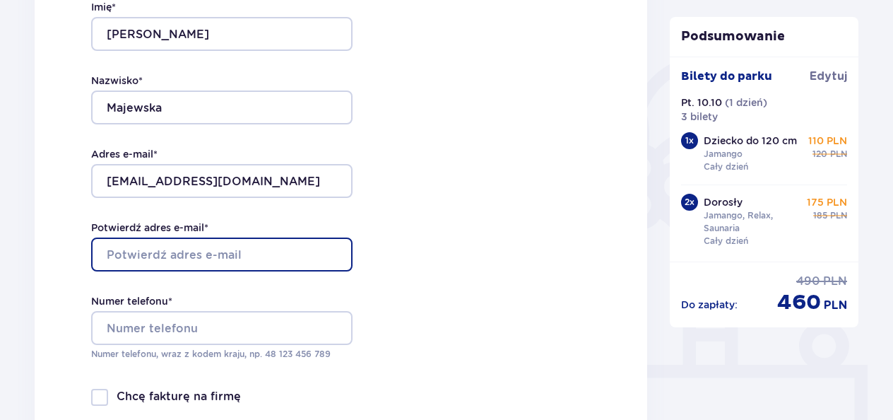
type input "majka9225@gmail.com"
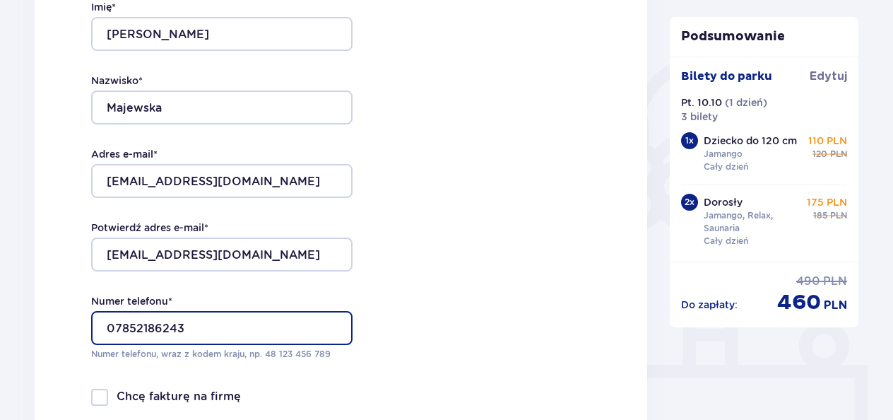
click at [148, 324] on input "07852186243" at bounding box center [221, 328] width 261 height 34
click at [201, 330] on input "07852186243" at bounding box center [221, 328] width 261 height 34
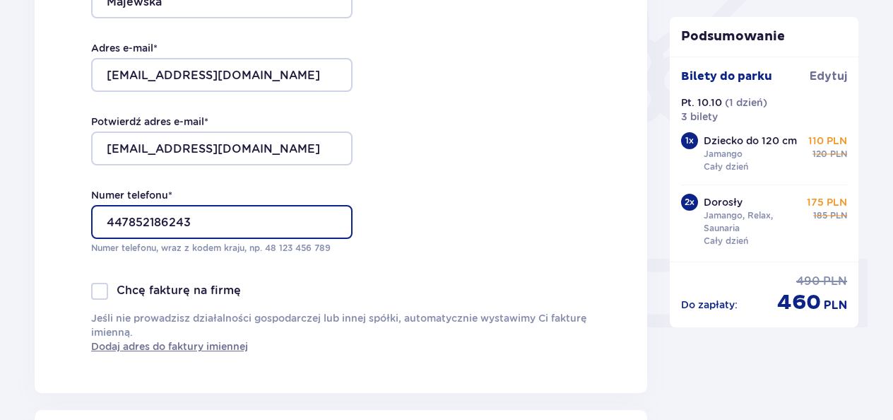
type input "447852186243"
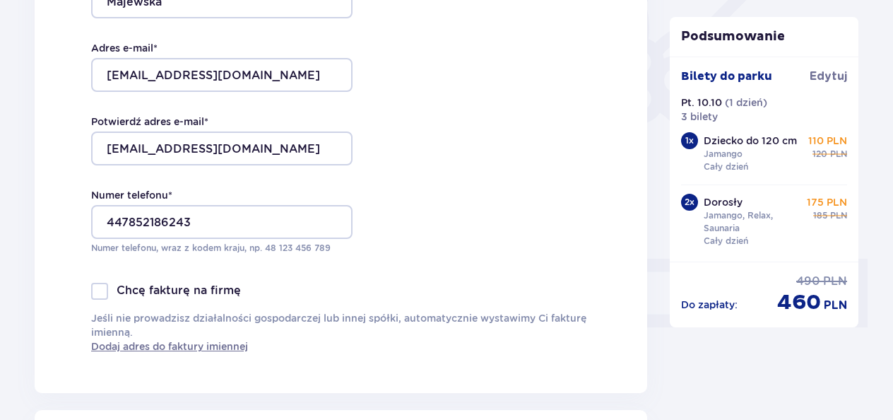
click at [345, 292] on div "Chcę fakturę na firmę" at bounding box center [340, 290] width 499 height 17
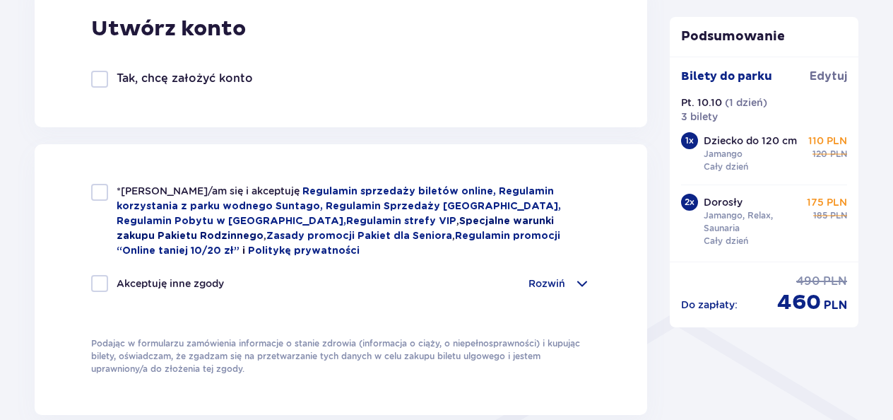
scroll to position [837, 0]
click at [105, 191] on div at bounding box center [99, 191] width 17 height 17
checkbox input "true"
click at [112, 284] on div "Akceptuję inne zgody" at bounding box center [157, 282] width 133 height 17
checkbox input "true"
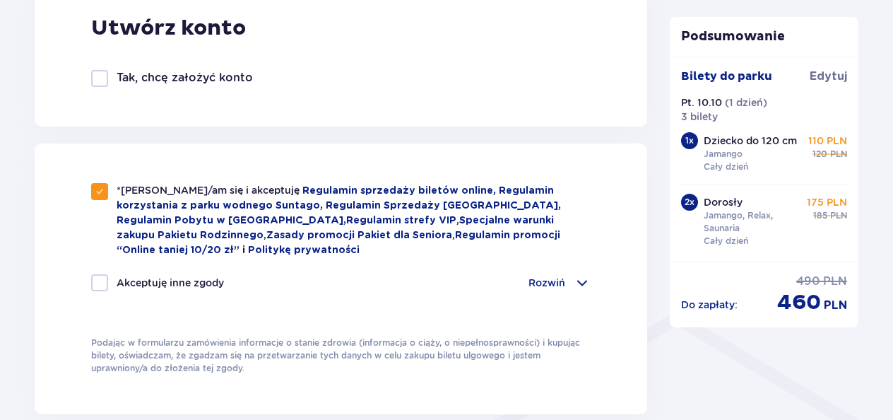
checkbox input "true"
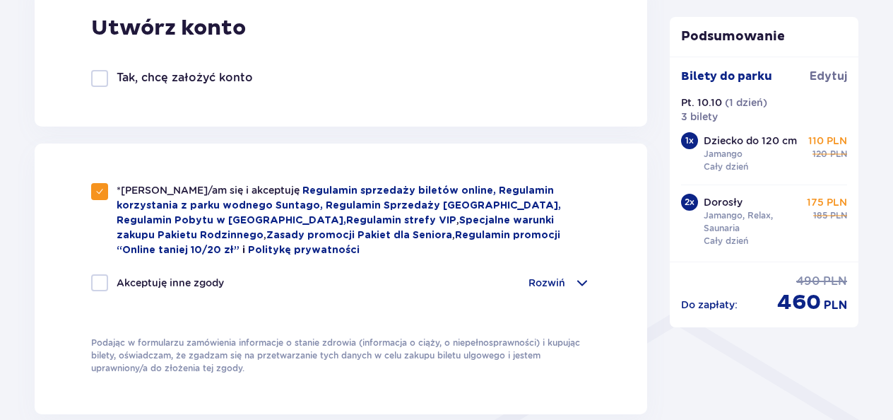
checkbox input "true"
click at [112, 284] on div "Akceptuję inne zgody" at bounding box center [157, 282] width 133 height 17
checkbox input "false"
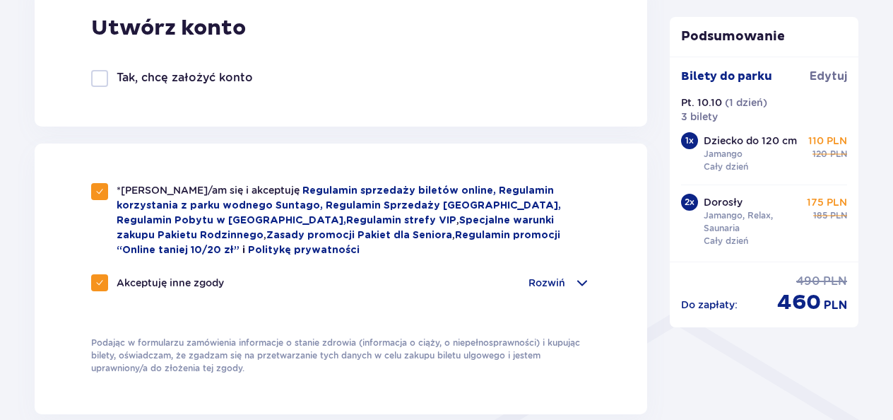
checkbox input "false"
click at [569, 280] on div "Rozwiń" at bounding box center [559, 282] width 62 height 17
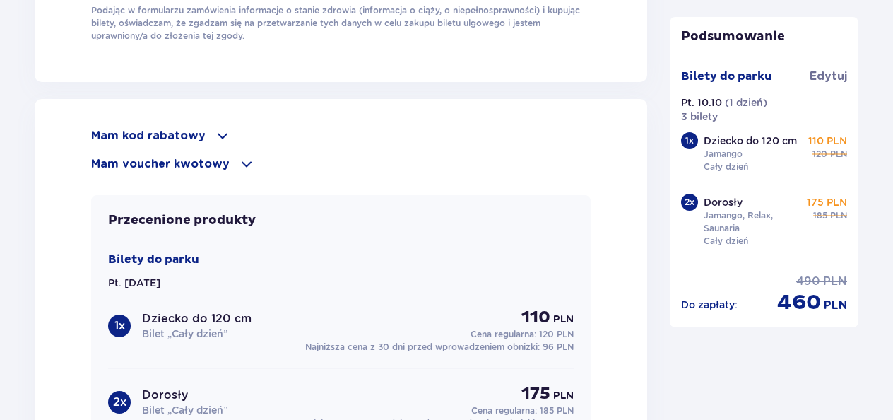
scroll to position [1547, 0]
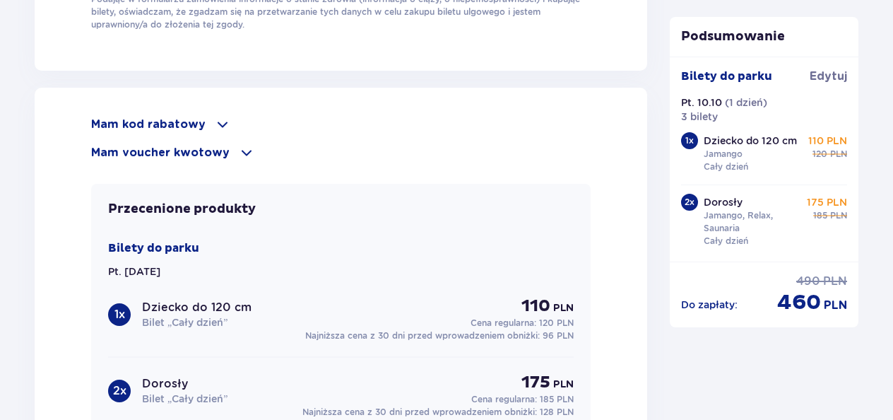
click at [201, 122] on div "Mam kod rabatowy" at bounding box center [340, 124] width 499 height 17
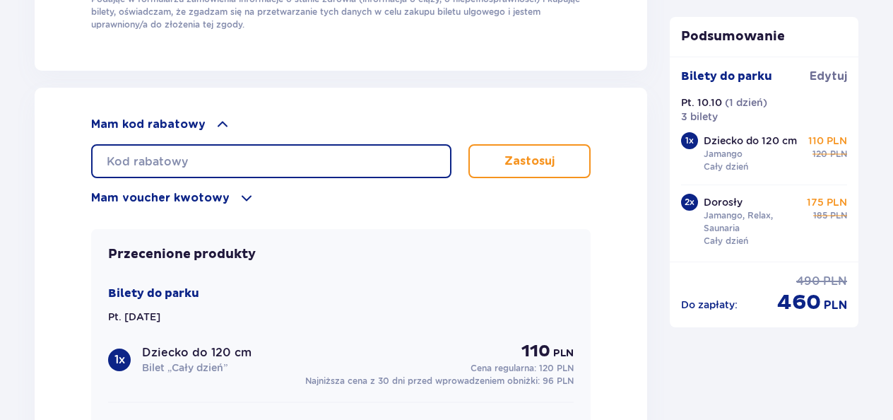
click at [219, 148] on input "text" at bounding box center [271, 161] width 360 height 34
type input "LDD7SORR3KW0PF"
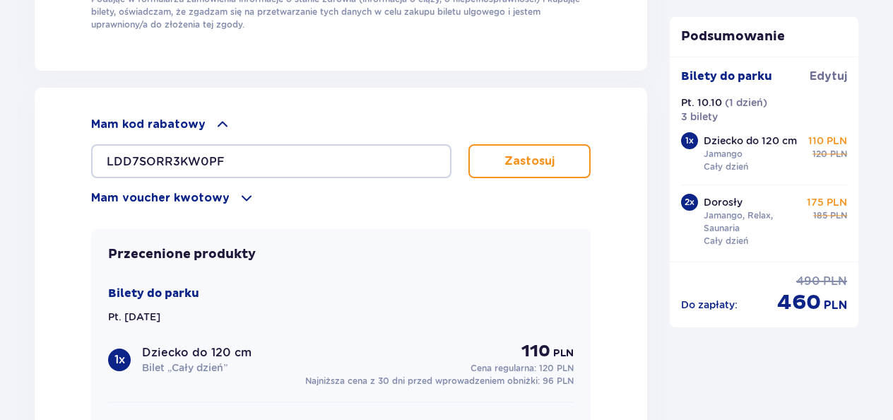
click at [489, 159] on button "Zastosuj" at bounding box center [529, 161] width 122 height 34
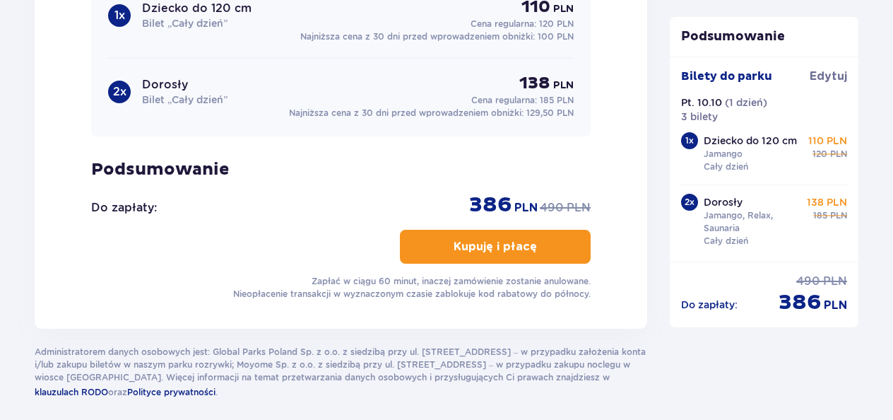
scroll to position [1845, 0]
click at [428, 256] on button "Kupuję i płacę" at bounding box center [495, 246] width 191 height 34
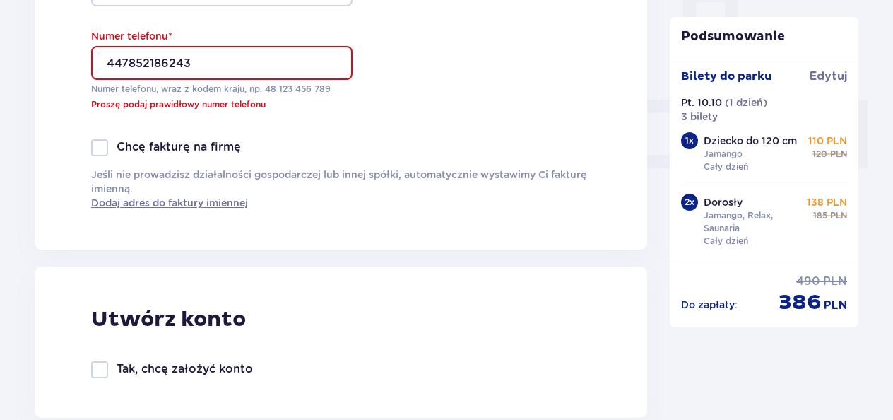
scroll to position [537, 0]
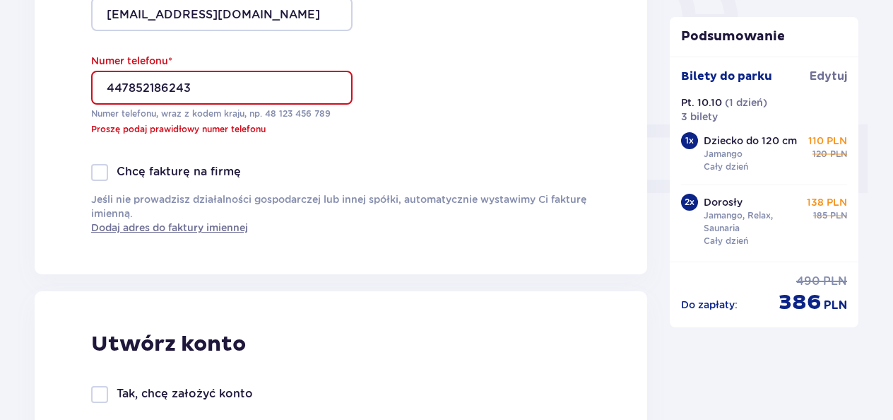
click at [126, 82] on input "447852186243" at bounding box center [221, 88] width 261 height 34
click at [121, 86] on input "447852186243" at bounding box center [221, 88] width 261 height 34
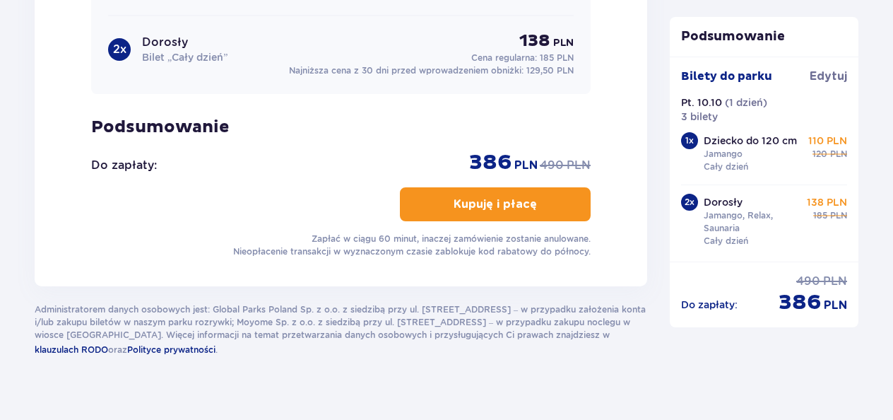
scroll to position [1905, 0]
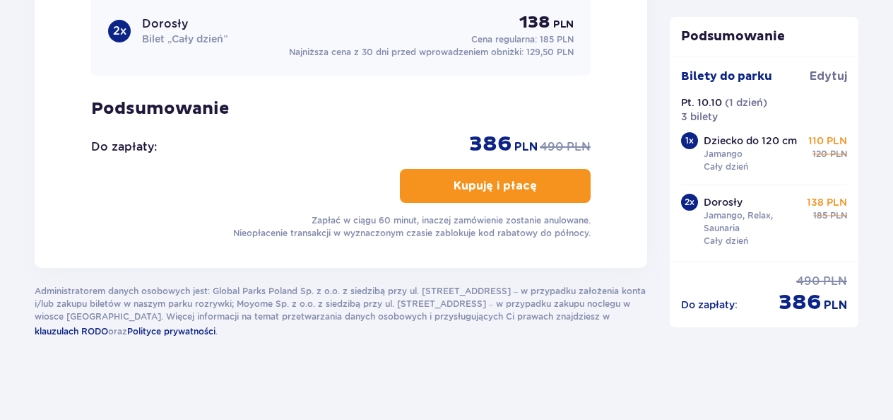
click at [453, 182] on p "Kupuję i płacę" at bounding box center [494, 186] width 83 height 16
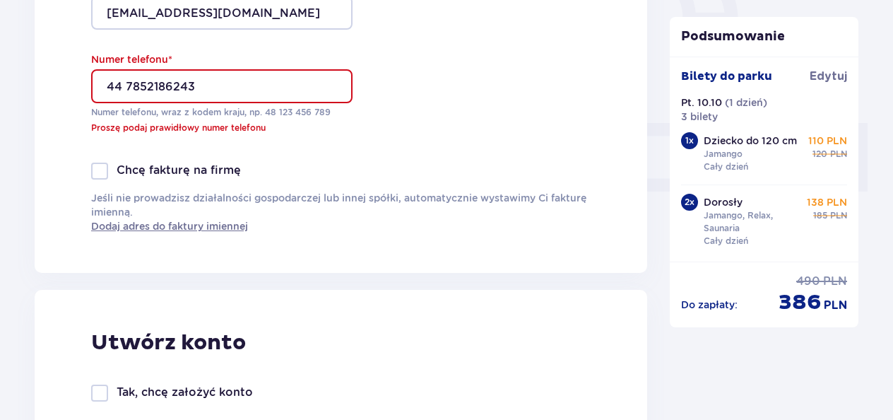
scroll to position [537, 0]
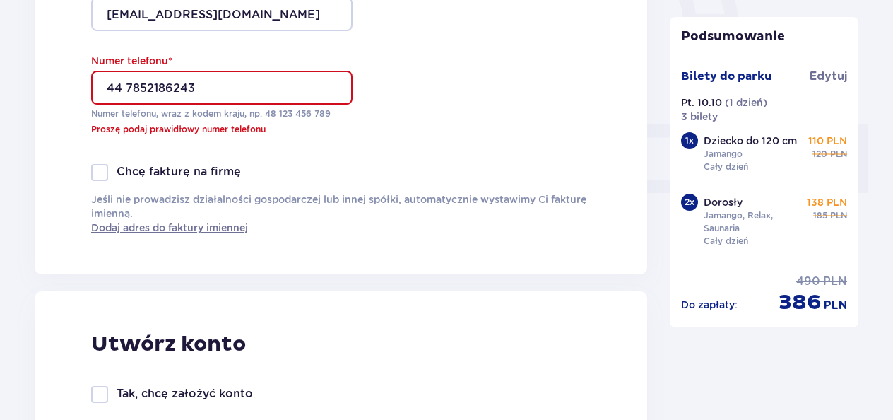
click at [148, 88] on input "44 7852186243" at bounding box center [221, 88] width 261 height 34
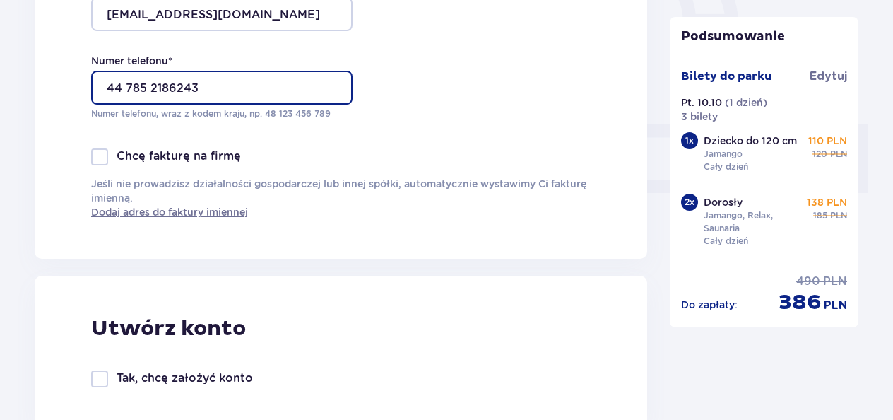
click at [174, 89] on input "44 785 2186243" at bounding box center [221, 88] width 261 height 34
click at [150, 85] on input "44 785 2186 243" at bounding box center [221, 88] width 261 height 34
click at [154, 86] on input "44 7852186 243" at bounding box center [221, 88] width 261 height 34
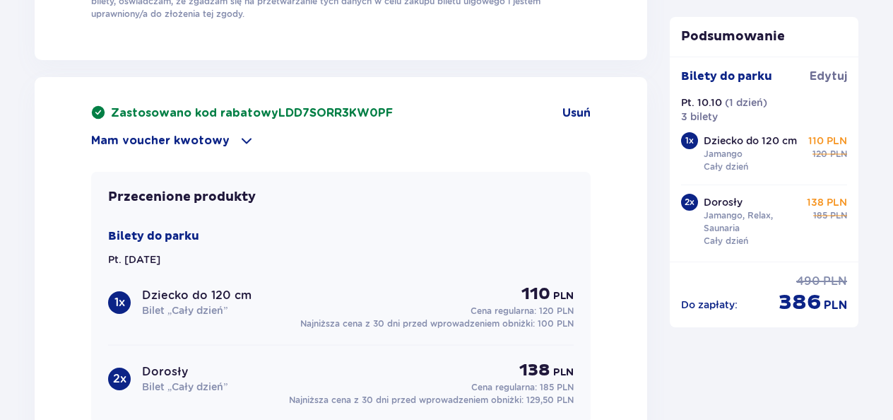
scroll to position [1689, 0]
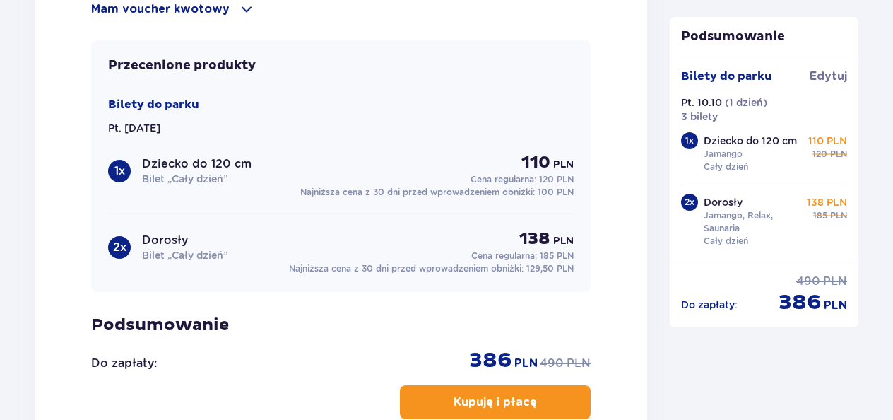
click at [423, 389] on button "Kupuję i płacę" at bounding box center [495, 402] width 191 height 34
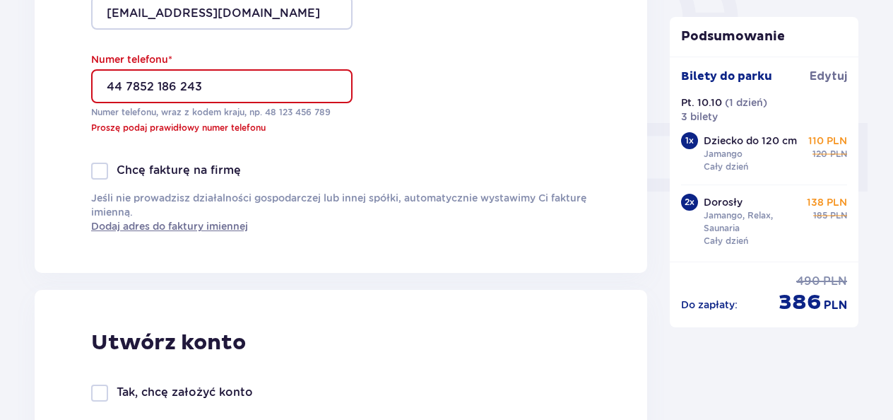
scroll to position [537, 0]
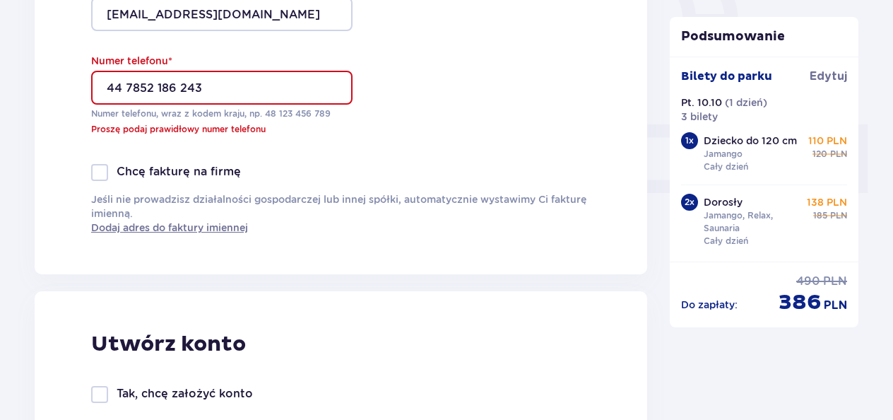
click at [218, 97] on input "44 7852 186 243" at bounding box center [221, 88] width 261 height 34
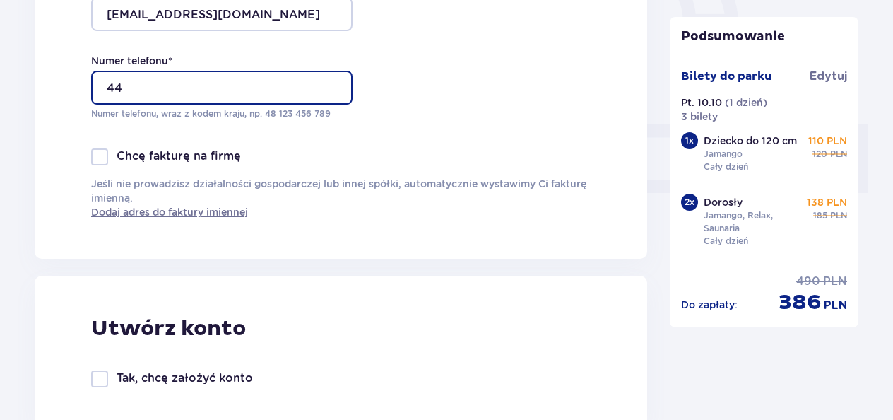
type input "4"
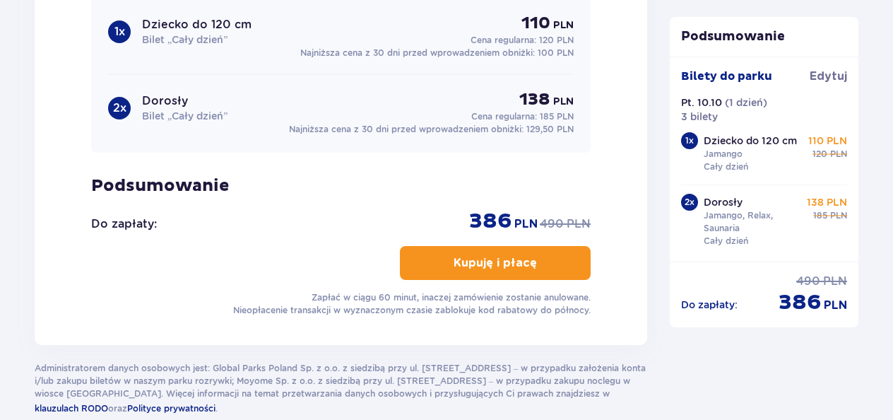
scroll to position [1850, 0]
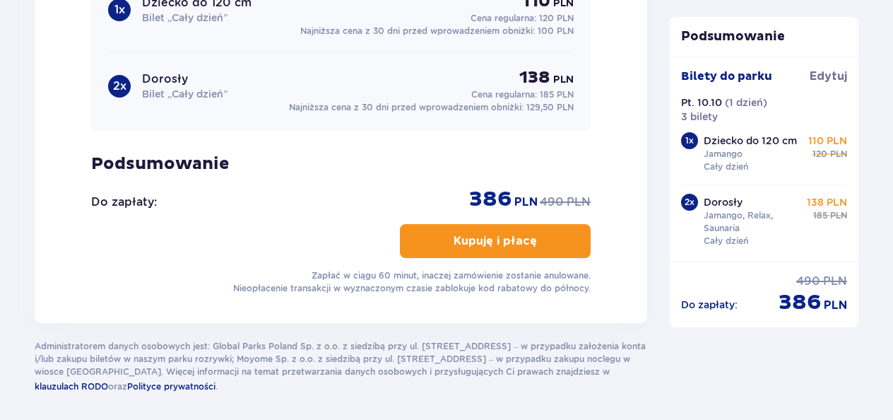
type input "48660283745"
click at [449, 225] on button "Kupuję i płacę" at bounding box center [495, 241] width 191 height 34
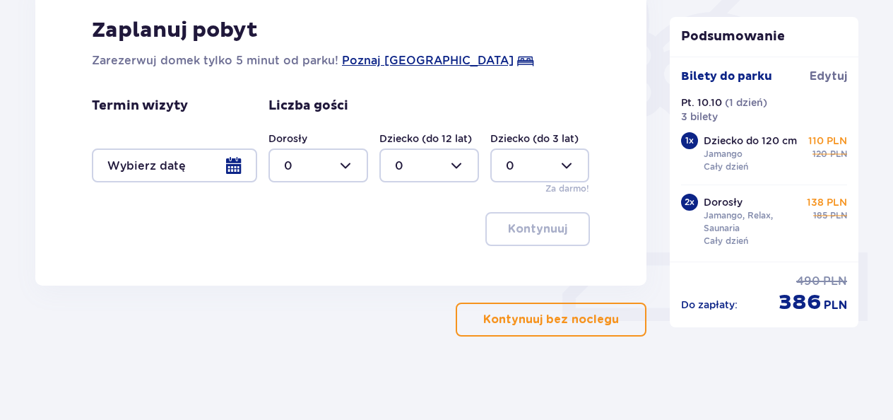
scroll to position [410, 0]
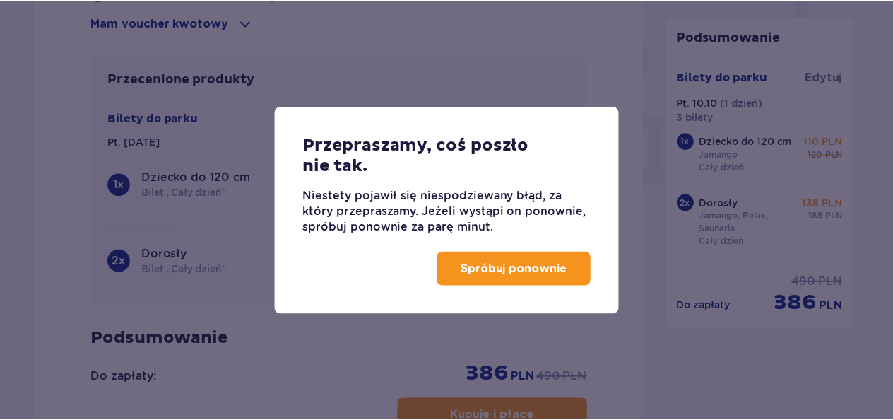
scroll to position [1538, 0]
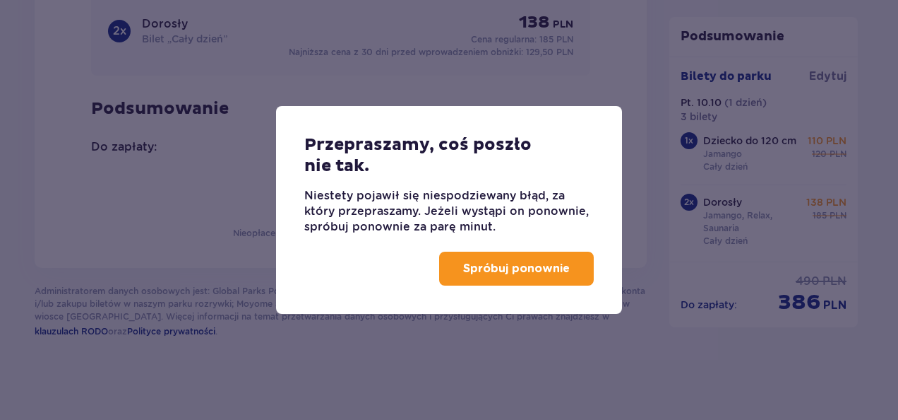
click at [542, 266] on p "Spróbuj ponownie" at bounding box center [516, 269] width 107 height 16
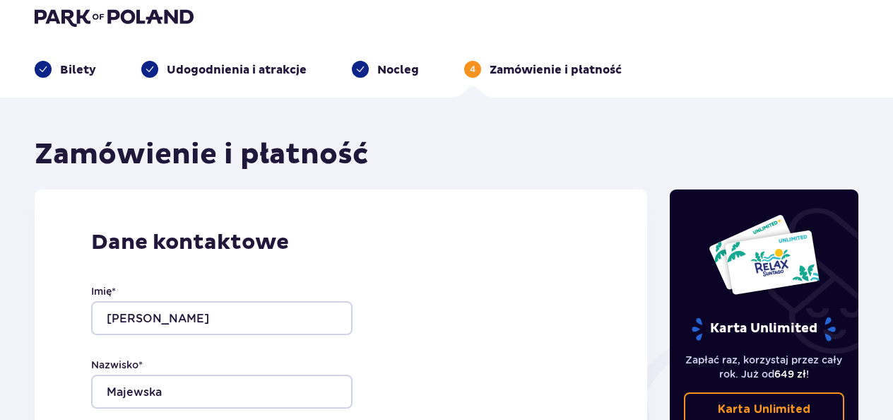
scroll to position [16, 0]
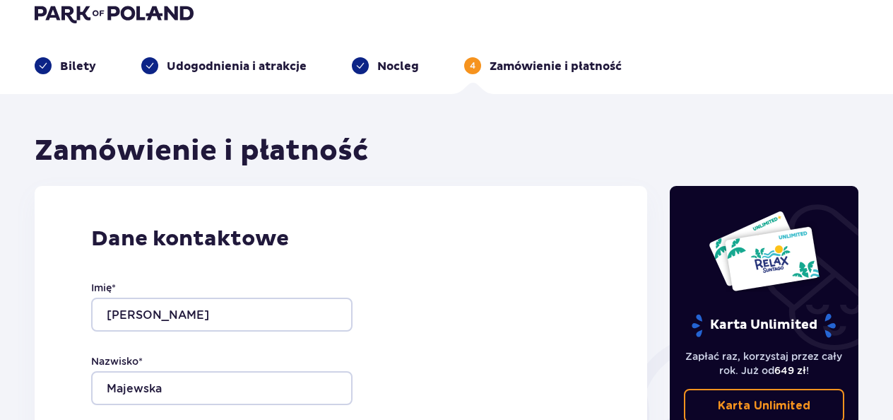
click at [67, 73] on p "Bilety" at bounding box center [78, 67] width 36 height 16
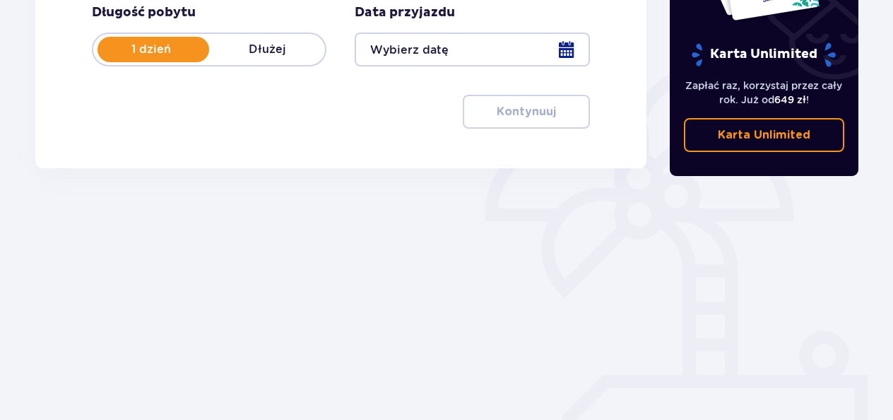
scroll to position [300, 0]
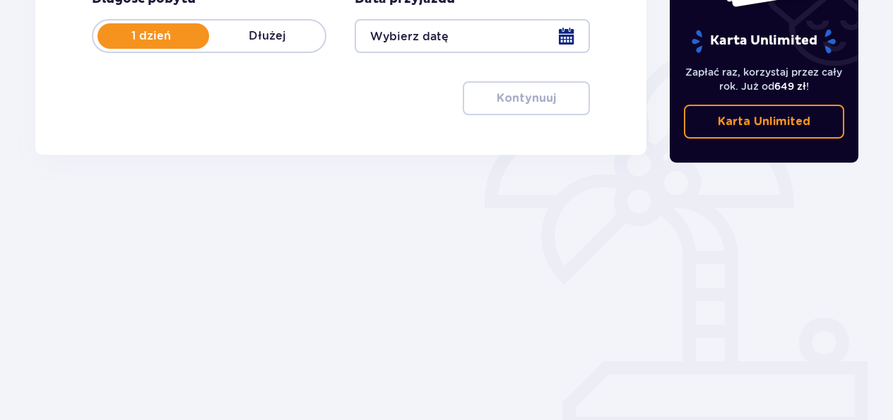
click at [520, 53] on div "Długość pobytu 1 dzień Dłużej Data przyjazdu Kontynuuj Przejdź do konfiguracji …" at bounding box center [341, 53] width 498 height 124
click at [533, 40] on div at bounding box center [472, 36] width 234 height 34
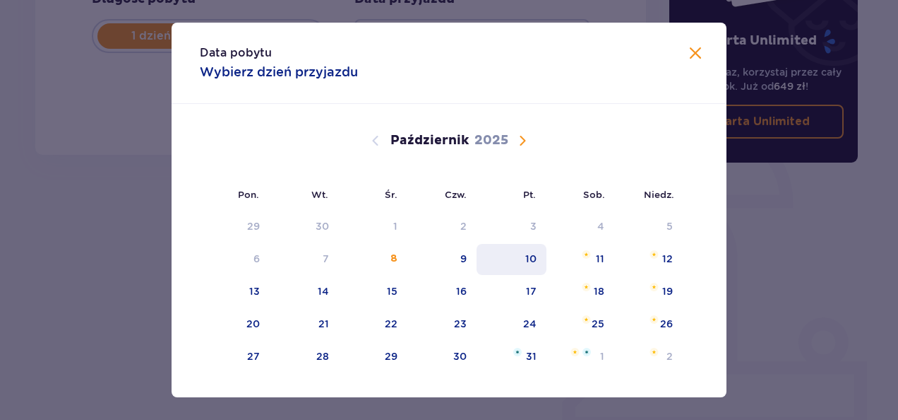
click at [510, 256] on div "10" at bounding box center [512, 259] width 70 height 31
type input "10.10.25"
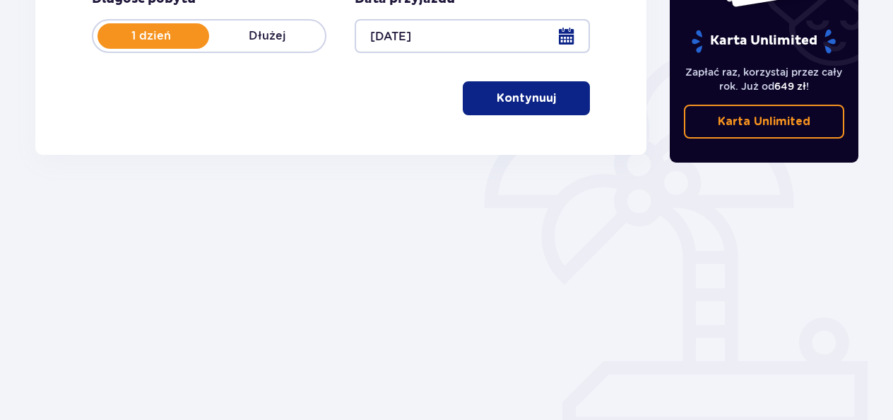
drag, startPoint x: 504, startPoint y: 116, endPoint x: 505, endPoint y: 105, distance: 11.3
click at [505, 105] on div "Znajdź bilety Długość pobytu 1 dzień Dłużej Data przyjazdu 10.10.25 Kontynuuj P…" at bounding box center [340, 28] width 611 height 253
click at [505, 105] on p "Kontynuuj" at bounding box center [525, 98] width 59 height 16
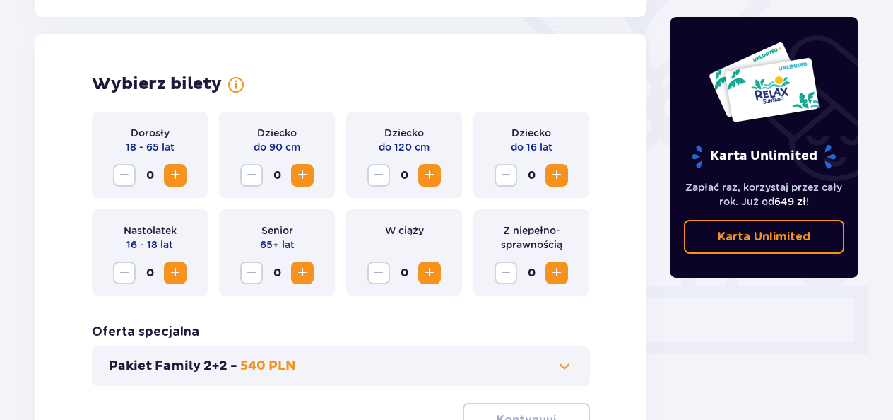
scroll to position [393, 0]
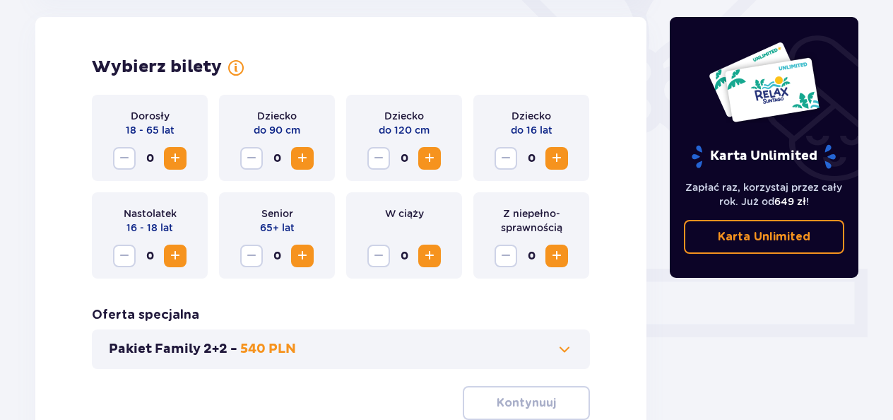
click at [194, 150] on div "Dorosły 18 - 65 lat 0" at bounding box center [150, 138] width 116 height 86
drag, startPoint x: 186, startPoint y: 159, endPoint x: 169, endPoint y: 161, distance: 17.1
click at [169, 161] on div "Dorosły 18 - 65 lat 0" at bounding box center [150, 138] width 116 height 86
click at [169, 161] on span "Zwiększ" at bounding box center [175, 158] width 17 height 17
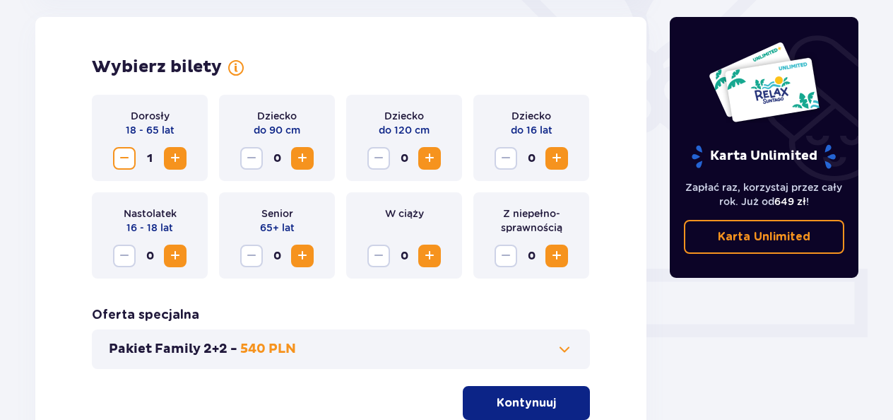
click at [169, 161] on span "Zwiększ" at bounding box center [175, 158] width 17 height 17
click at [430, 164] on span "Zwiększ" at bounding box center [429, 158] width 17 height 17
click at [484, 400] on button "Kontynuuj" at bounding box center [526, 403] width 127 height 34
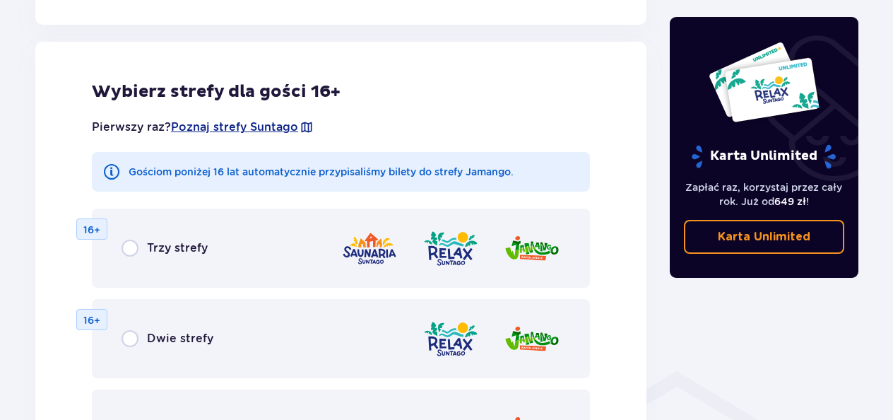
scroll to position [784, 0]
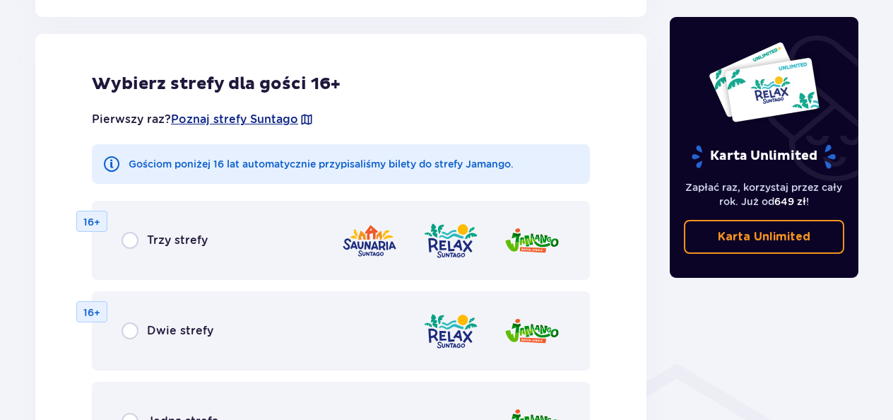
click at [160, 258] on div "Trzy strefy 16+" at bounding box center [341, 240] width 498 height 79
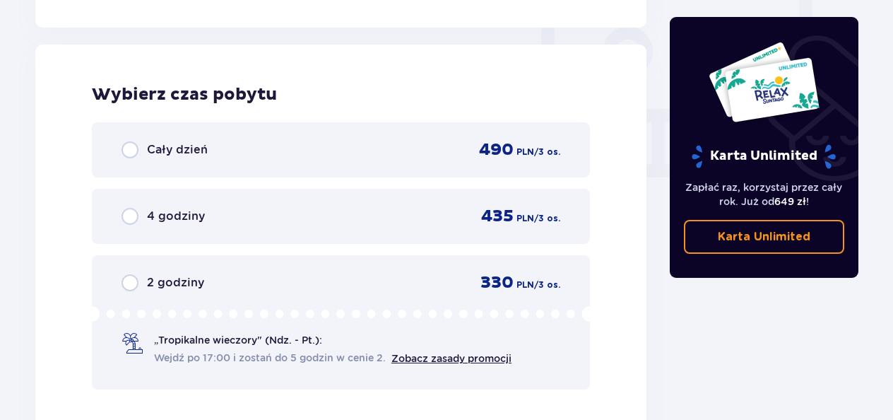
scroll to position [1326, 0]
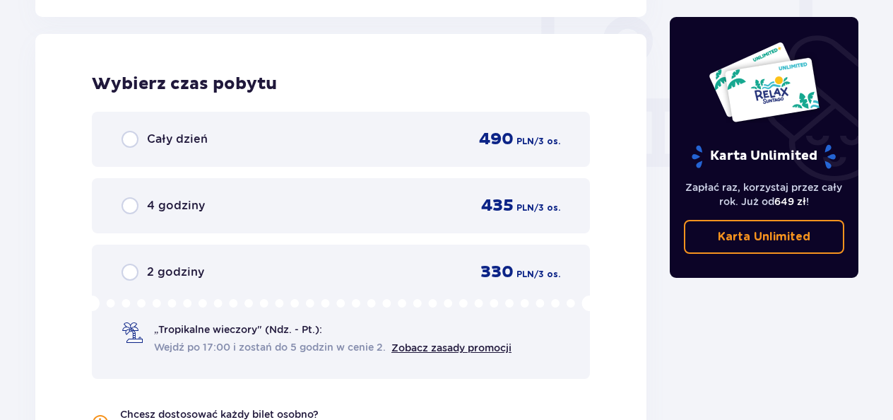
click at [193, 140] on span "Cały dzień" at bounding box center [177, 139] width 61 height 16
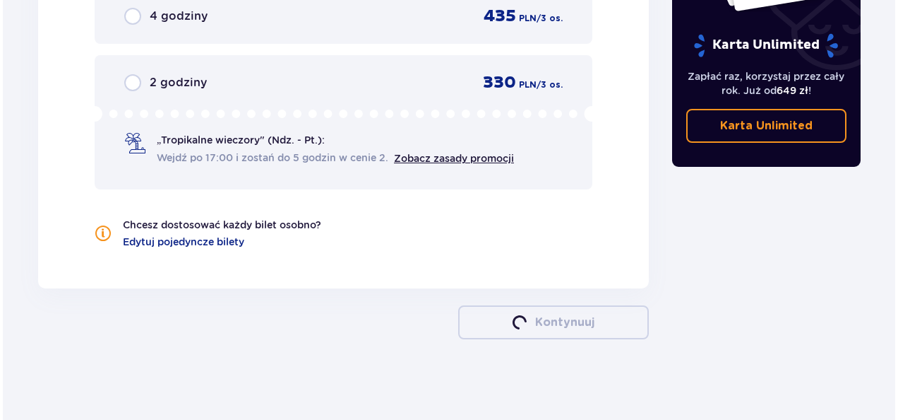
scroll to position [1520, 0]
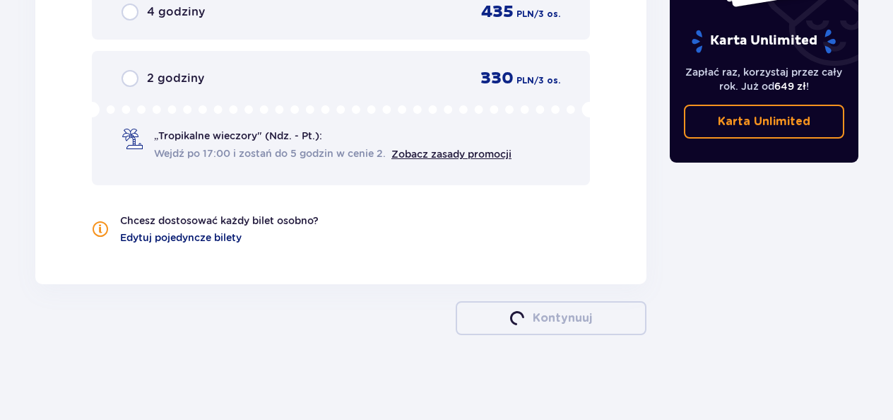
click at [182, 243] on span "Edytuj pojedyncze bilety" at bounding box center [180, 237] width 121 height 14
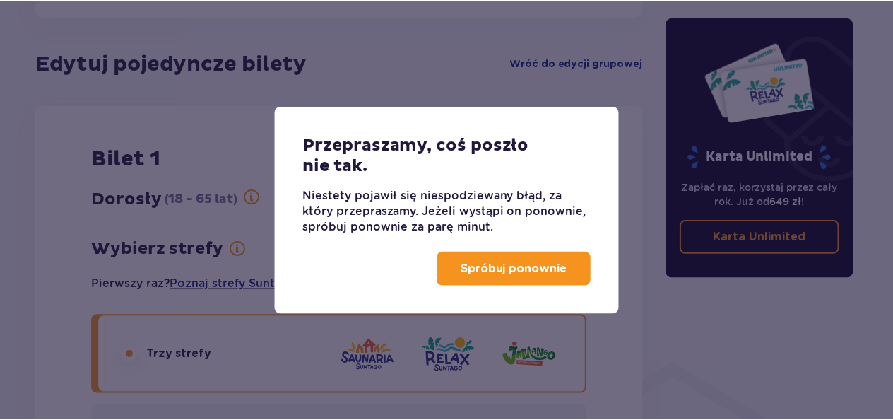
scroll to position [784, 0]
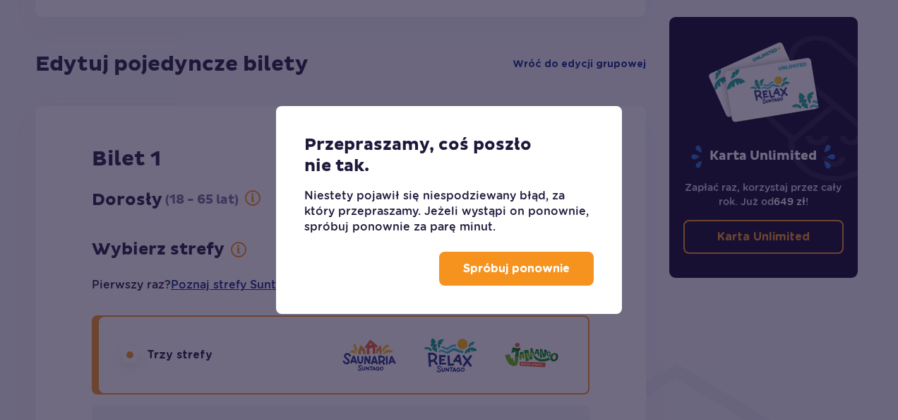
click at [516, 258] on button "Spróbuj ponownie" at bounding box center [516, 268] width 155 height 34
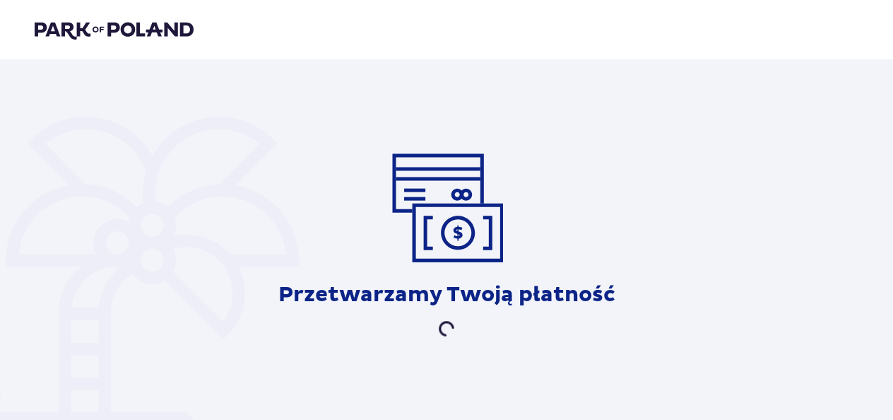
scroll to position [3, 0]
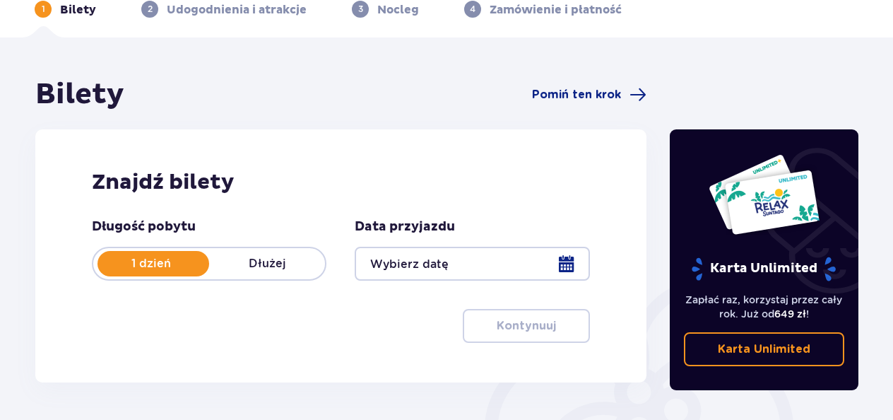
scroll to position [73, 0]
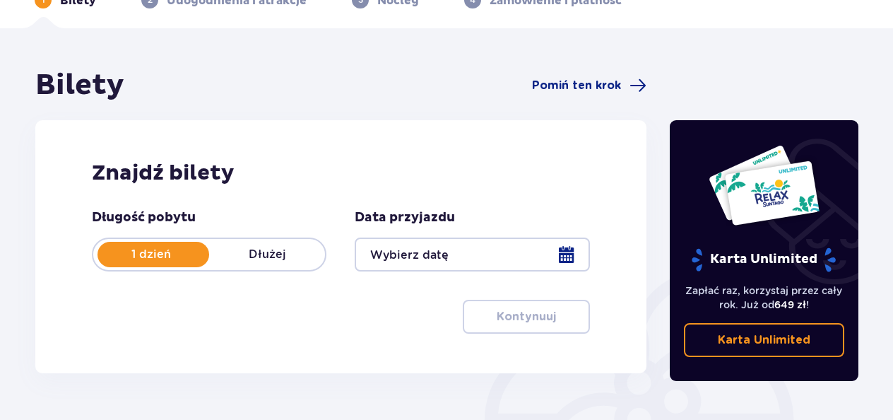
scroll to position [83, 0]
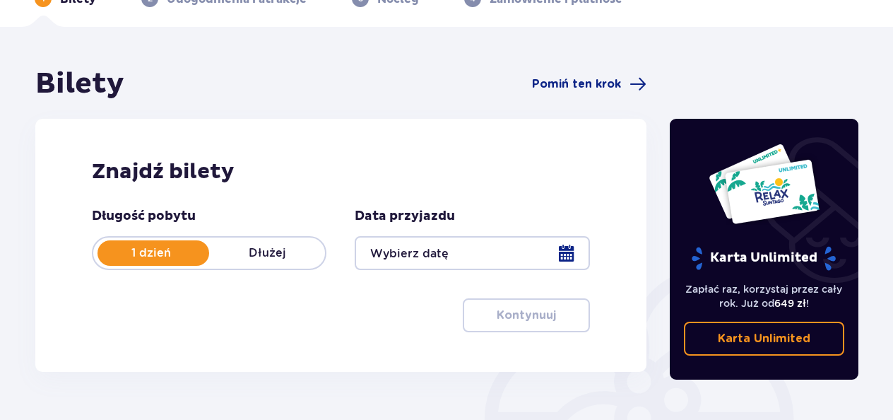
click at [381, 246] on div at bounding box center [472, 253] width 234 height 34
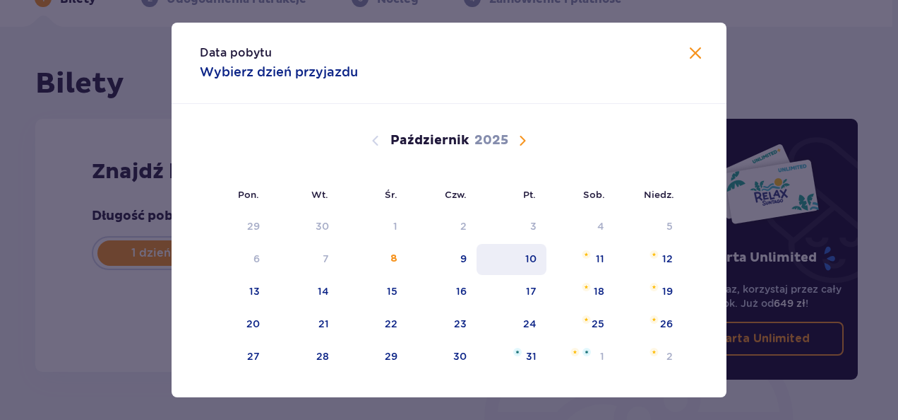
click at [543, 254] on div "10" at bounding box center [512, 259] width 70 height 31
type input "10.10.25"
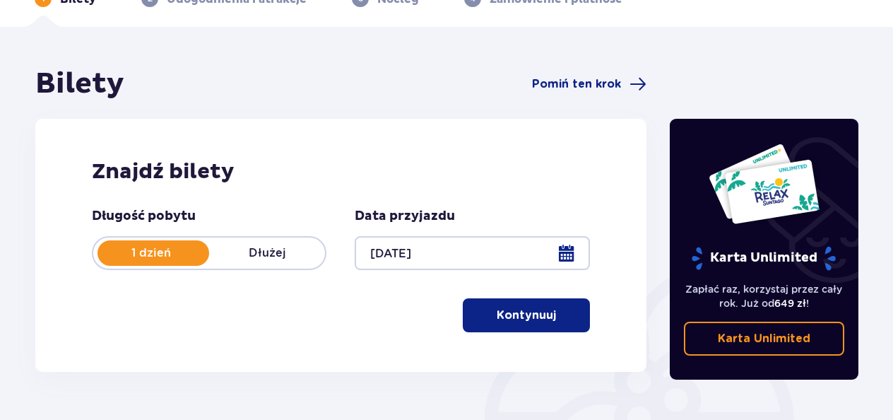
click at [521, 304] on button "Kontynuuj" at bounding box center [526, 315] width 127 height 34
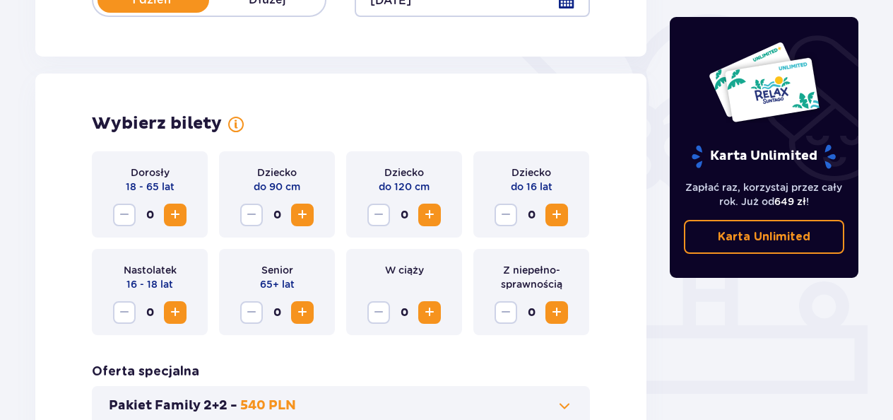
scroll to position [393, 0]
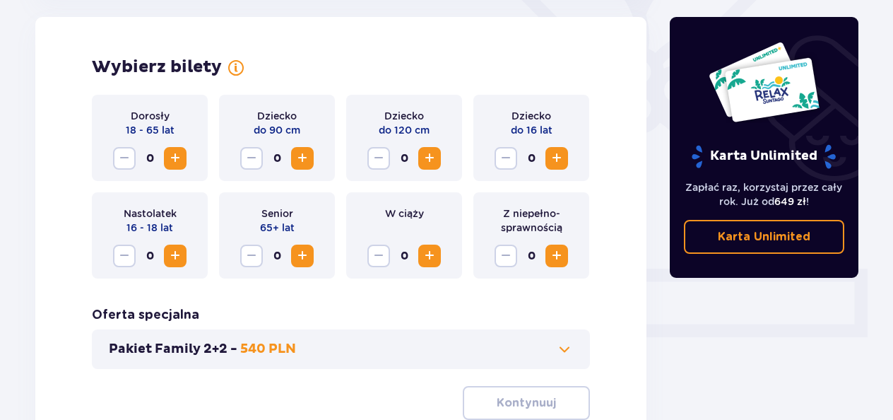
click at [167, 160] on span "Zwiększ" at bounding box center [175, 158] width 17 height 17
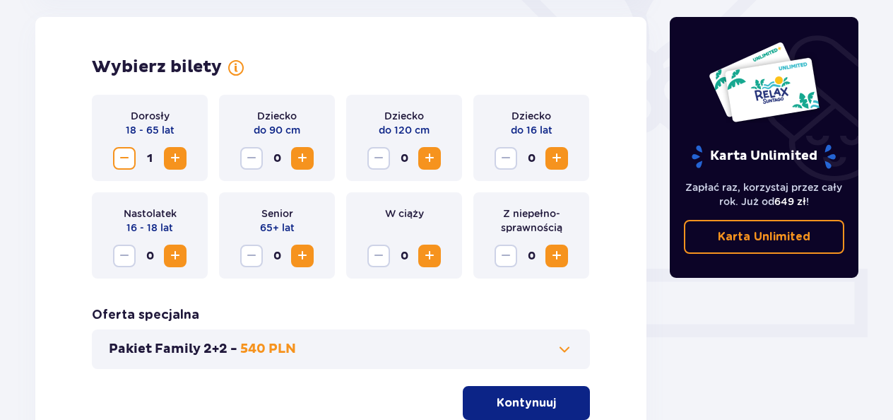
click at [167, 160] on span "Zwiększ" at bounding box center [175, 158] width 17 height 17
click at [428, 162] on span "Zwiększ" at bounding box center [429, 158] width 17 height 17
click at [496, 408] on p "Kontynuuj" at bounding box center [525, 403] width 59 height 16
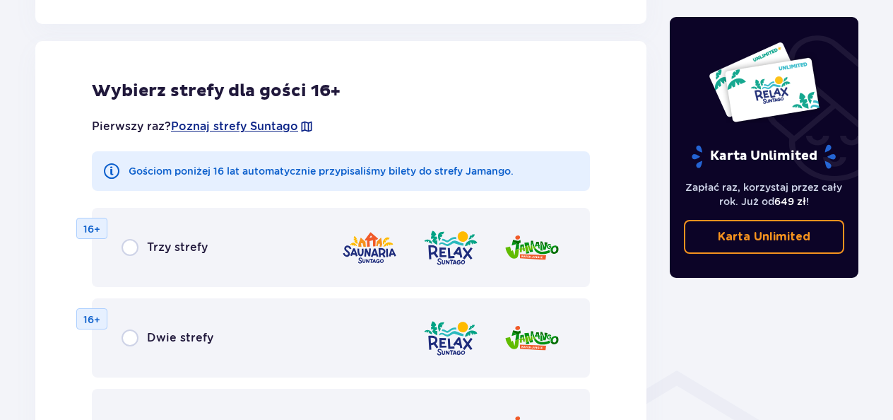
scroll to position [784, 0]
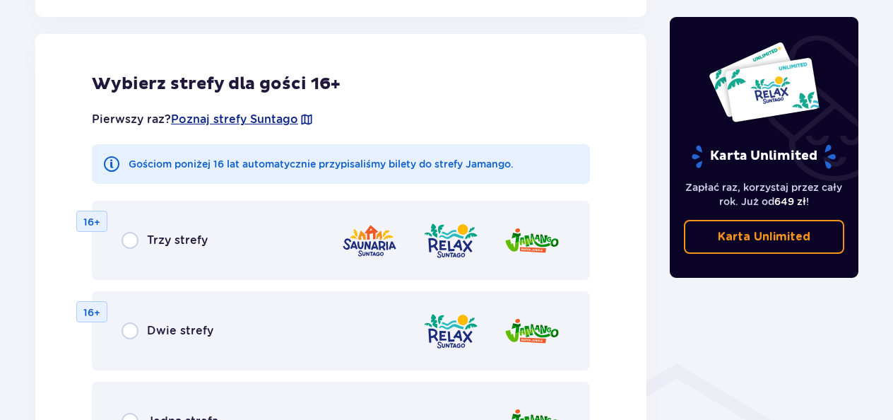
click at [207, 247] on div "Trzy strefy 16+" at bounding box center [341, 240] width 498 height 79
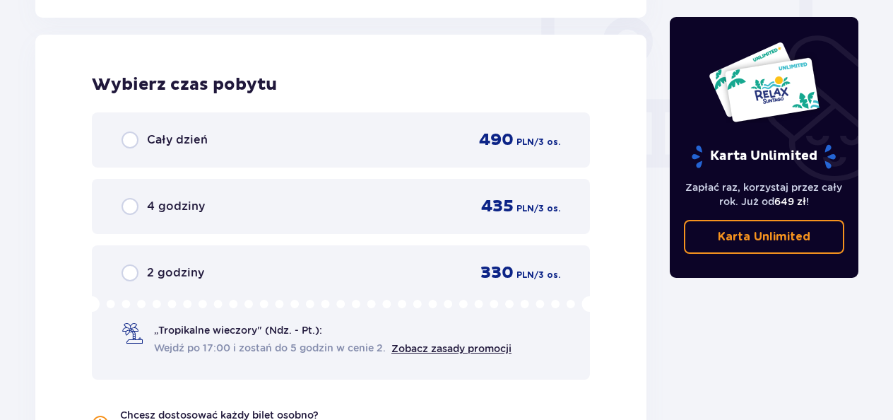
scroll to position [1326, 0]
click at [271, 161] on div "Cały dzień 490 PLN / 3 os." at bounding box center [341, 139] width 498 height 55
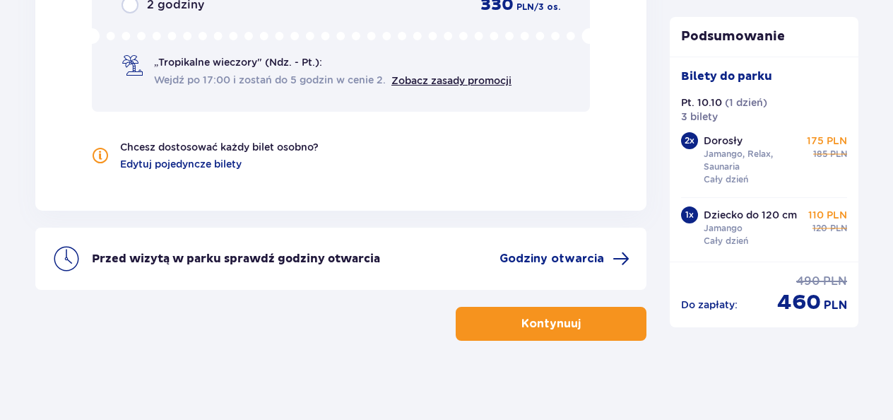
scroll to position [1599, 0]
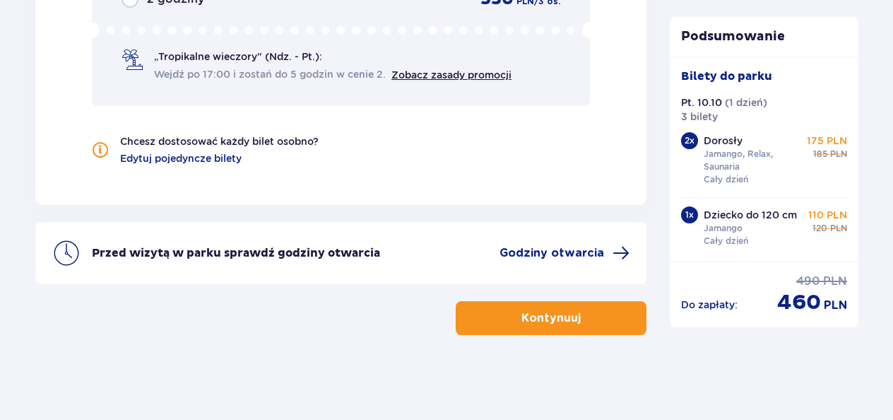
click at [482, 305] on button "Kontynuuj" at bounding box center [551, 318] width 191 height 34
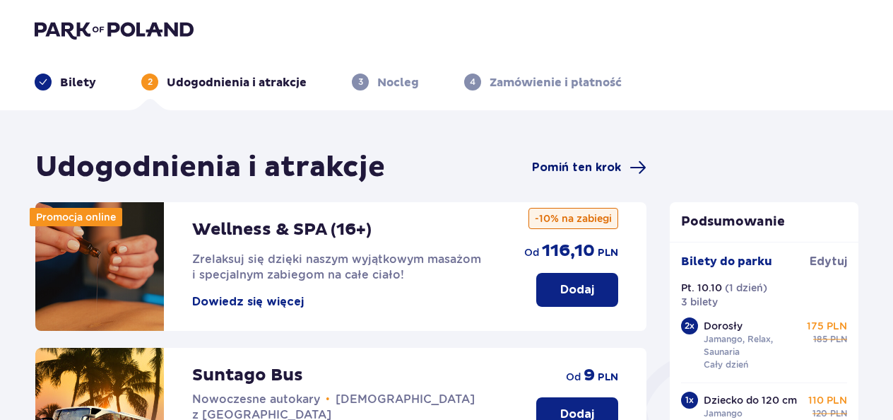
click at [555, 168] on span "Pomiń ten krok" at bounding box center [576, 168] width 89 height 16
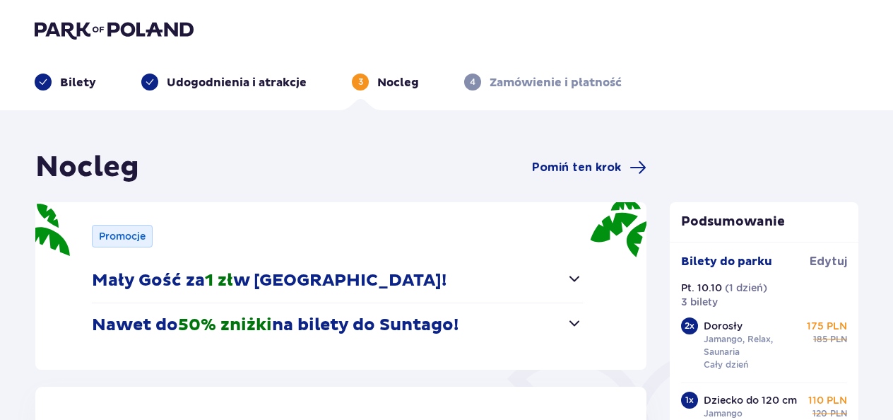
click at [555, 168] on span "Pomiń ten krok" at bounding box center [576, 168] width 89 height 16
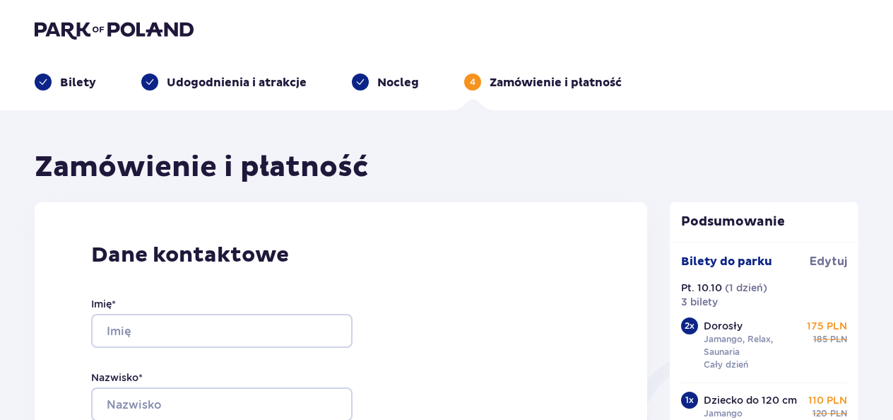
click at [221, 311] on div "Imię *" at bounding box center [221, 322] width 261 height 51
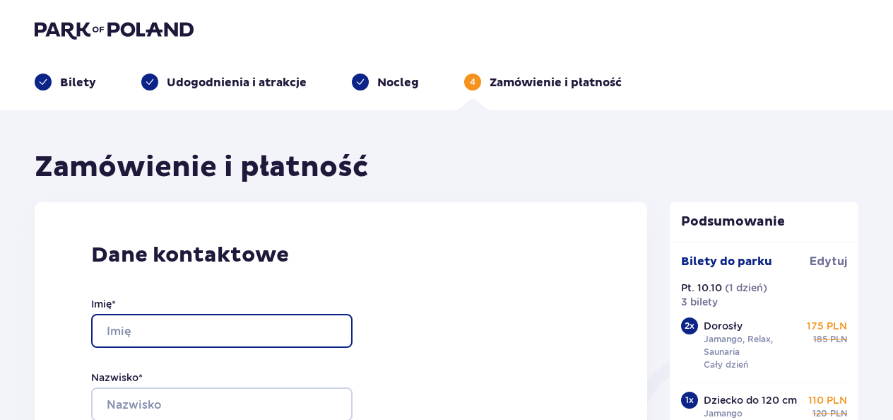
click at [204, 336] on input "Imię *" at bounding box center [221, 331] width 261 height 34
type input "Monika"
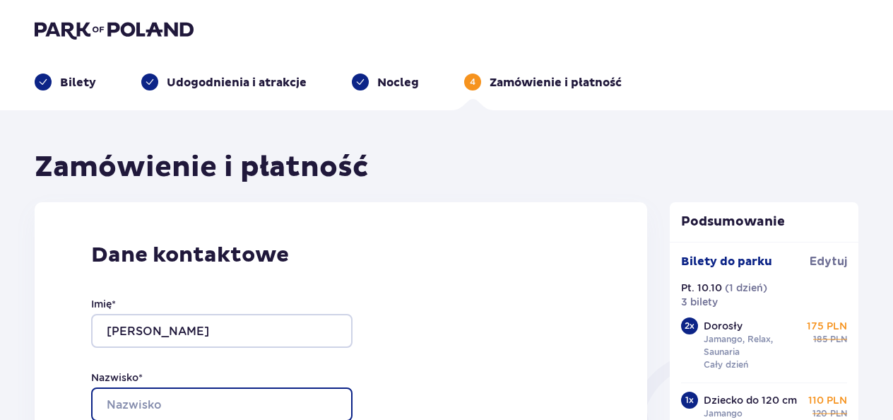
type input "Majewska"
type input "majka9225@gmail.com"
type input "447852186243"
type input "LDD7SORR3KW0PF"
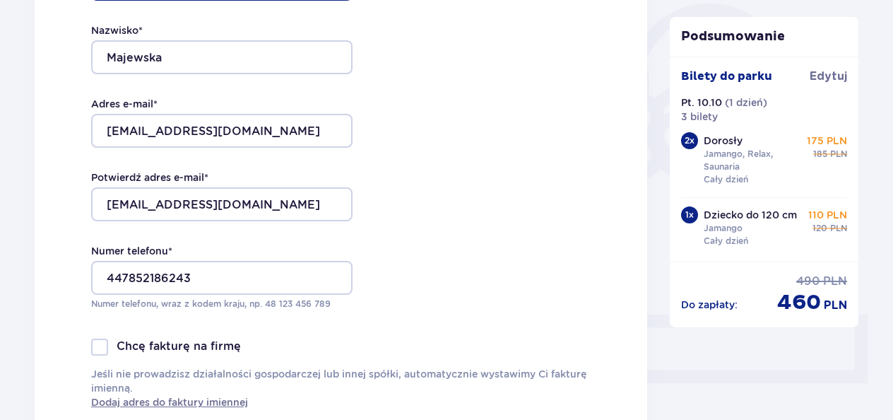
scroll to position [347, 0]
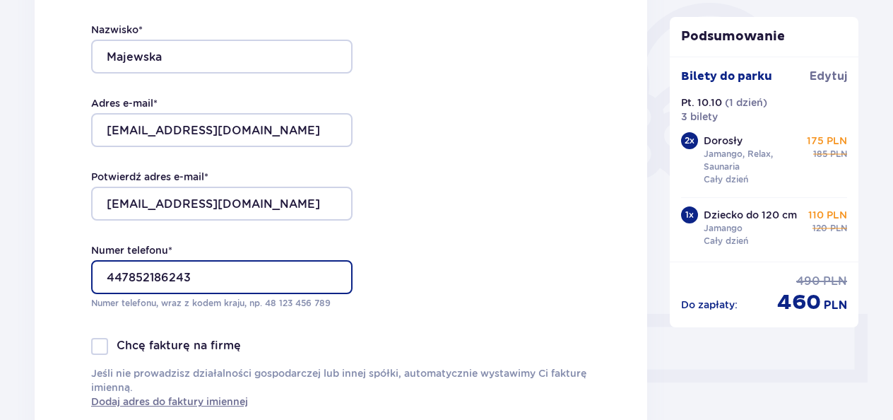
click at [208, 273] on input "447852186243" at bounding box center [221, 277] width 261 height 34
type input "4"
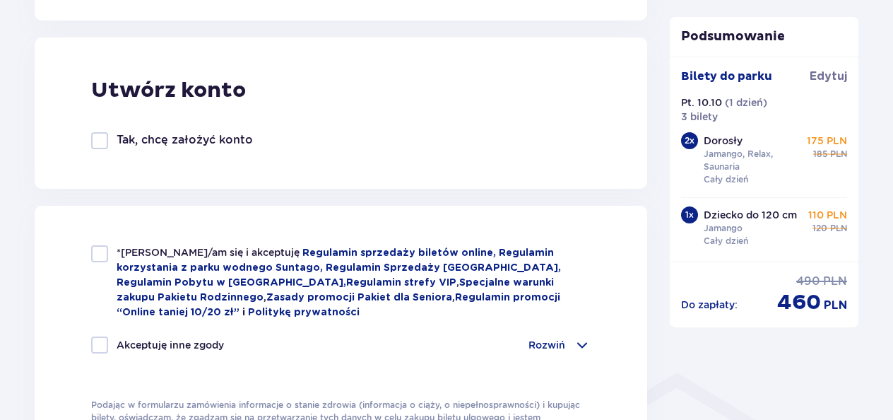
scroll to position [778, 0]
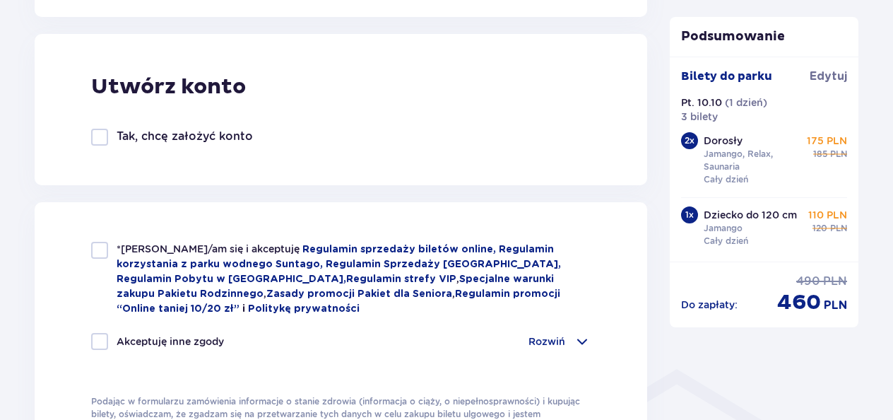
type input "48660283745"
click at [102, 249] on div at bounding box center [99, 250] width 17 height 17
checkbox input "true"
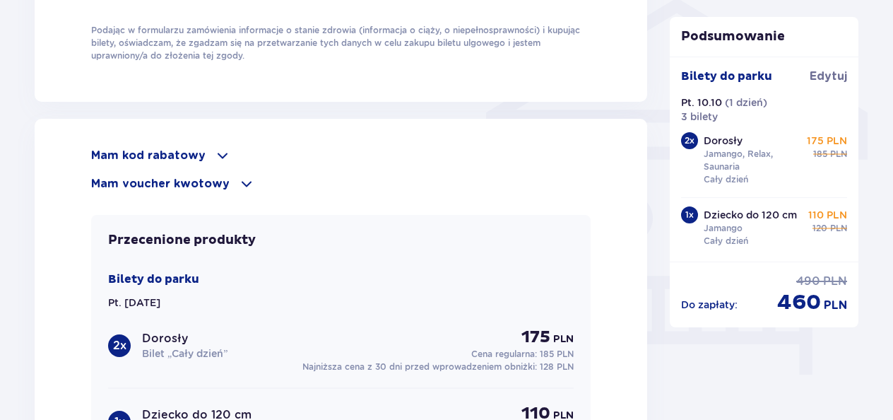
scroll to position [1155, 0]
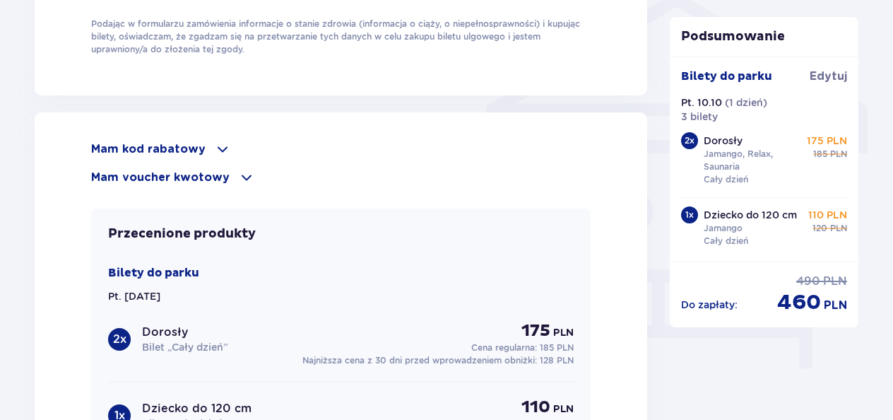
click at [155, 143] on p "Mam kod rabatowy" at bounding box center [148, 149] width 114 height 16
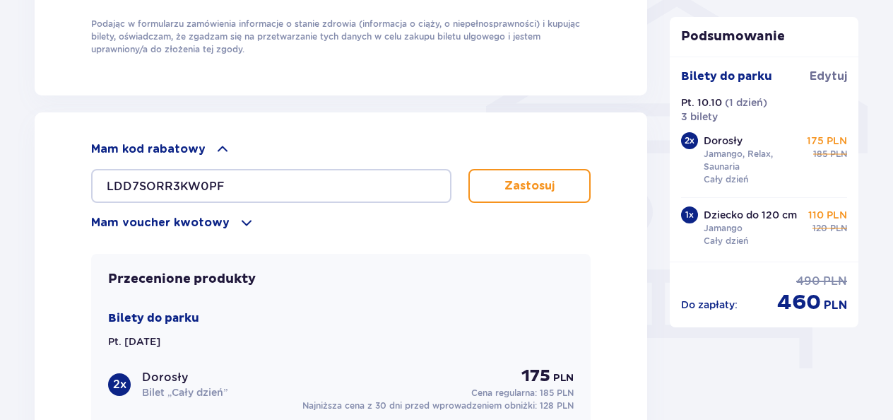
click at [533, 178] on p "Zastosuj" at bounding box center [529, 186] width 50 height 16
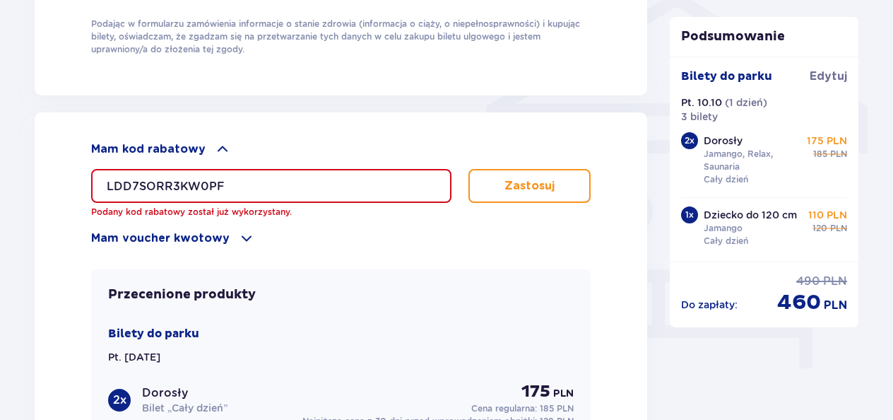
click at [533, 178] on p "Zastosuj" at bounding box center [529, 186] width 50 height 16
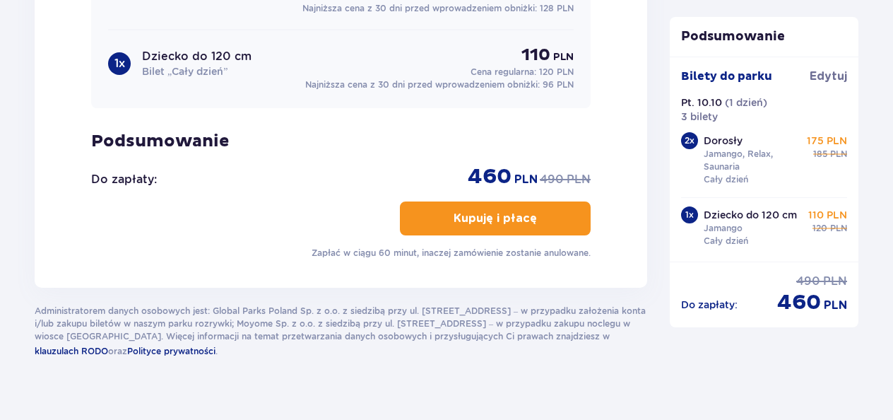
scroll to position [1588, 0]
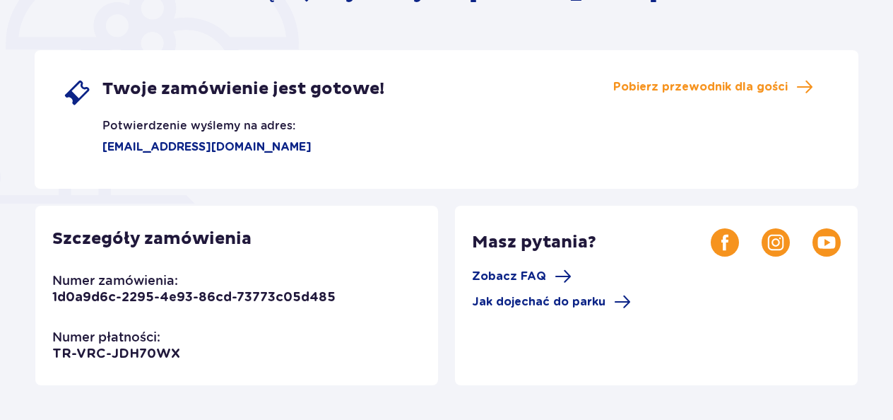
scroll to position [218, 0]
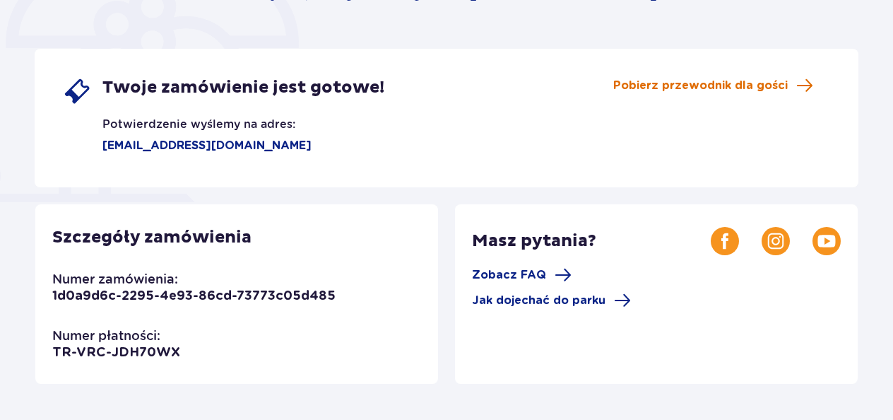
click at [728, 78] on span "Pobierz przewodnik dla gości" at bounding box center [700, 86] width 174 height 16
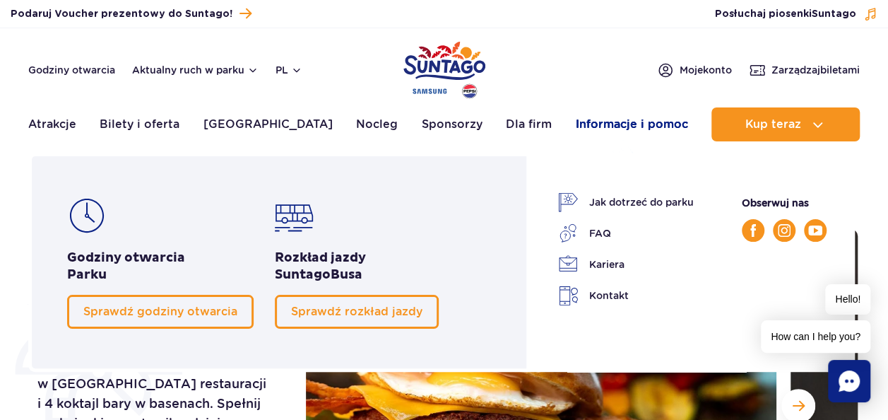
click at [640, 124] on link "Informacje i pomoc" at bounding box center [632, 124] width 112 height 34
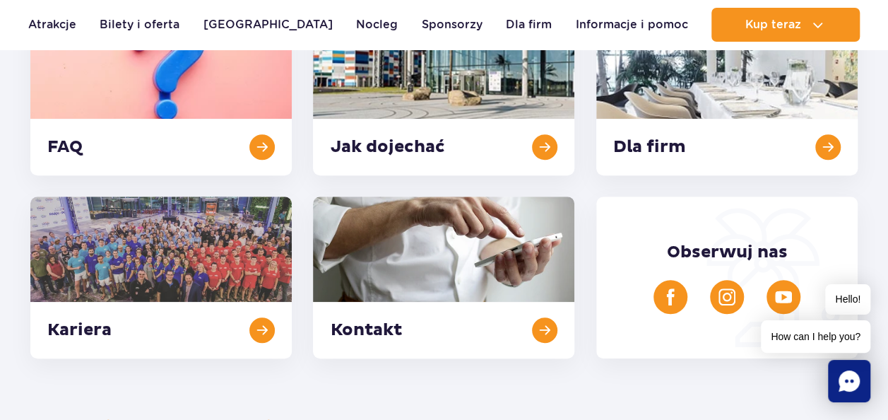
scroll to position [419, 0]
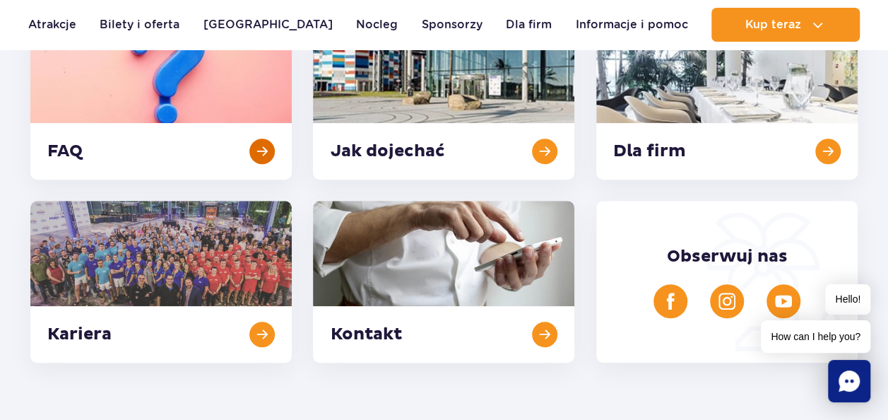
click at [260, 141] on link at bounding box center [160, 99] width 261 height 162
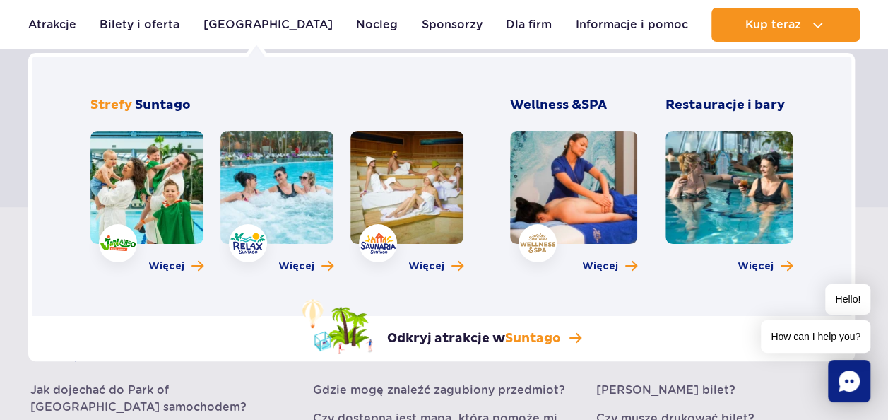
scroll to position [151, 0]
click at [439, 188] on link at bounding box center [406, 187] width 113 height 113
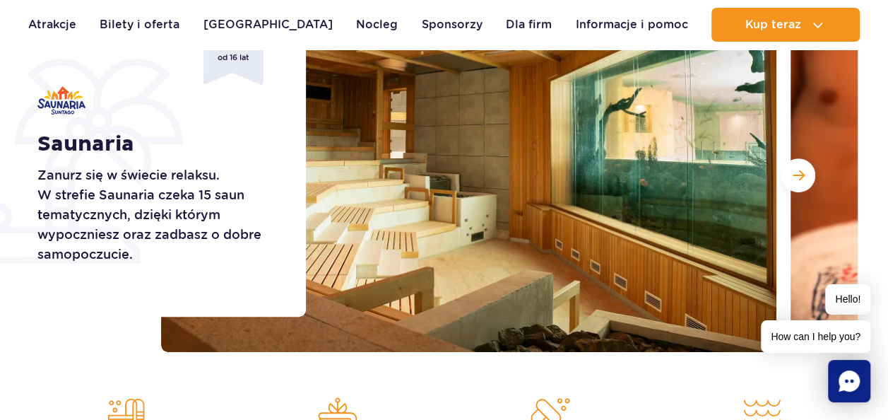
scroll to position [229, 0]
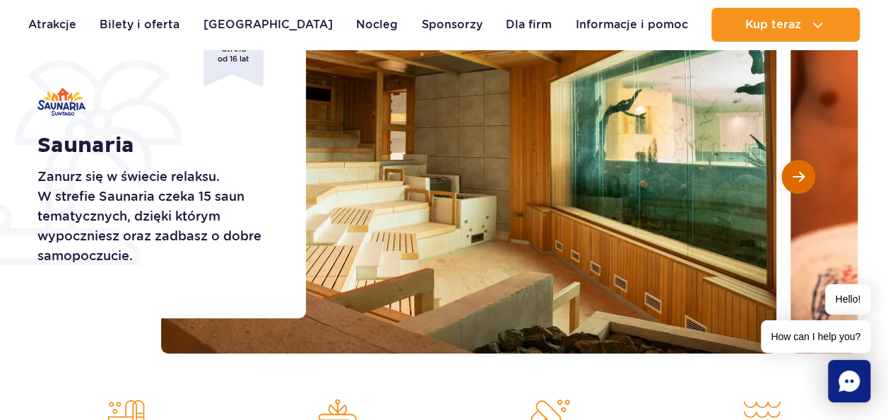
click at [804, 179] on button "Następny slajd" at bounding box center [798, 177] width 34 height 34
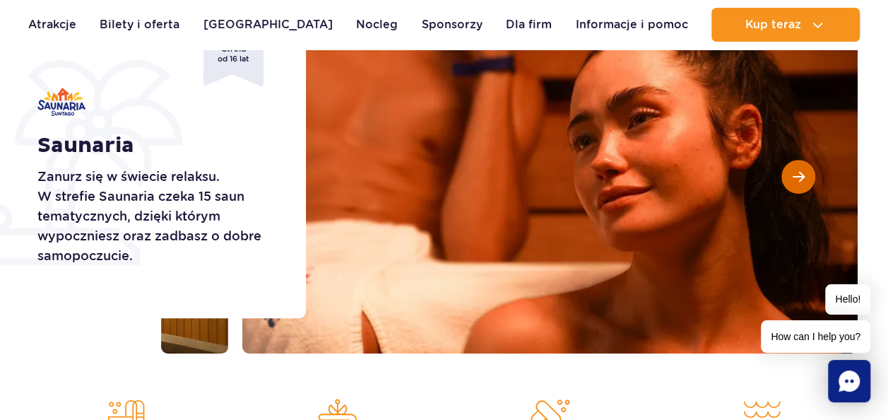
click at [804, 179] on button "Następny slajd" at bounding box center [798, 177] width 34 height 34
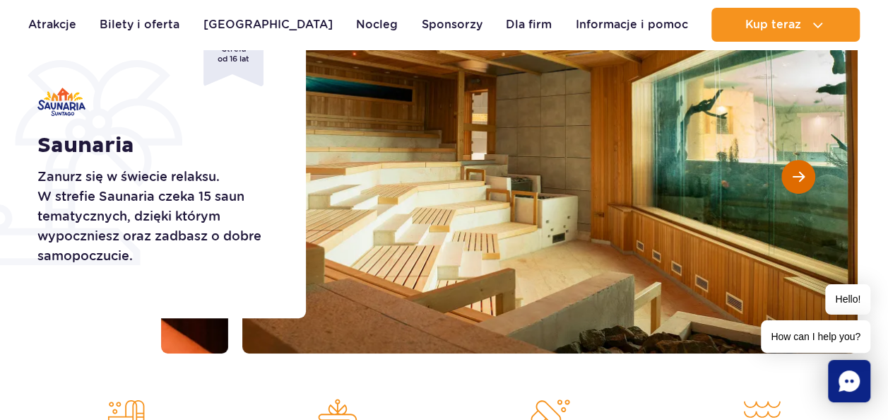
click at [804, 179] on button "Następny slajd" at bounding box center [798, 177] width 34 height 34
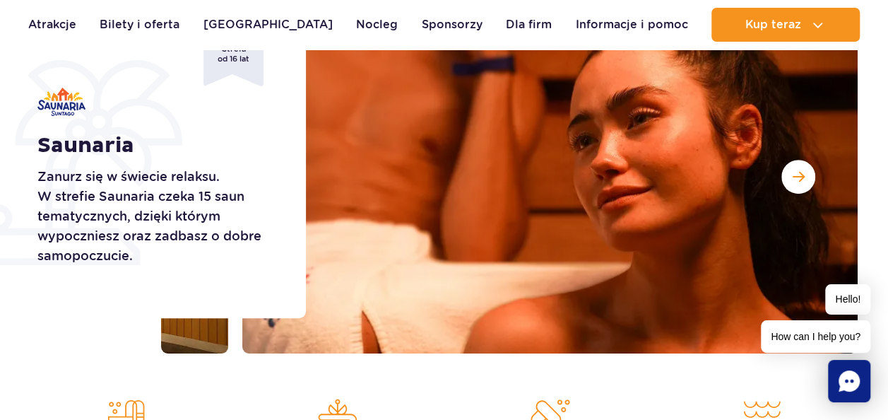
drag, startPoint x: 804, startPoint y: 179, endPoint x: 647, endPoint y: 297, distance: 196.2
click at [647, 297] on div at bounding box center [509, 176] width 696 height 353
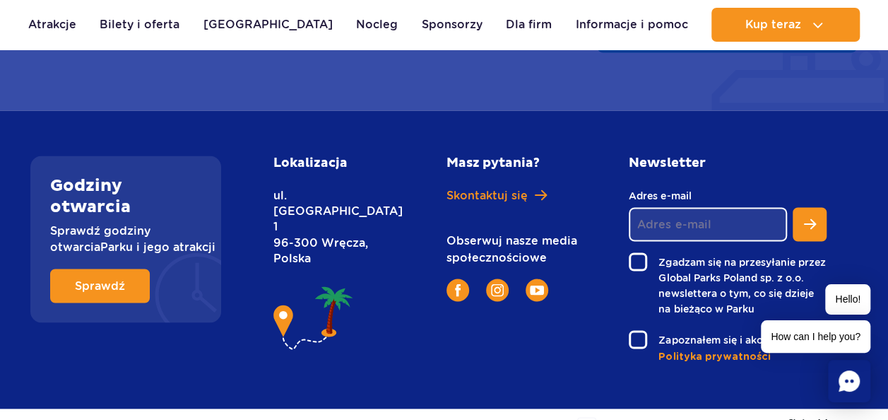
scroll to position [3759, 0]
